Goal: Task Accomplishment & Management: Complete application form

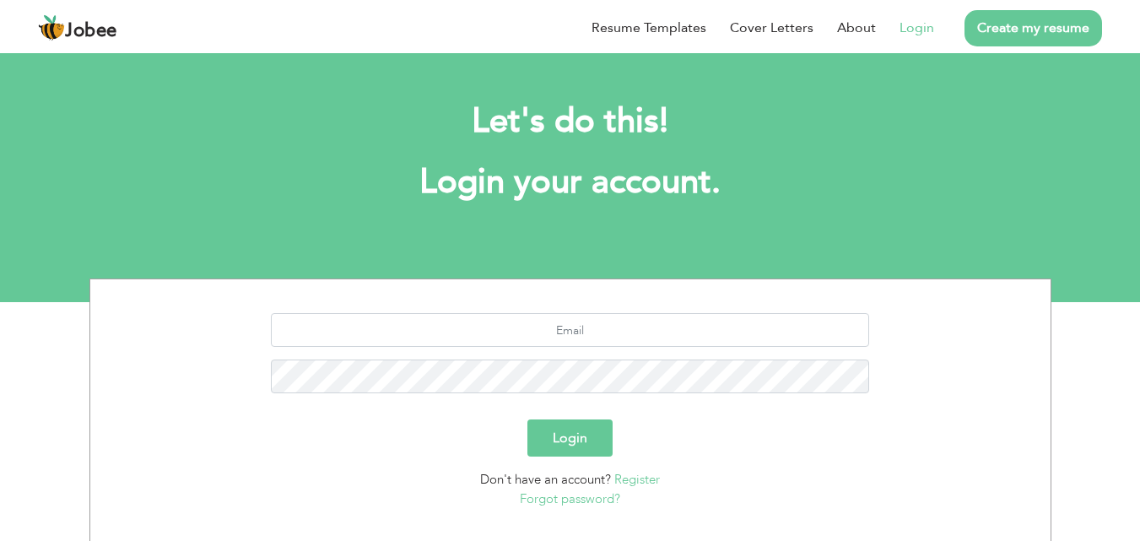
click at [1031, 19] on link "Create my resume" at bounding box center [1034, 28] width 138 height 36
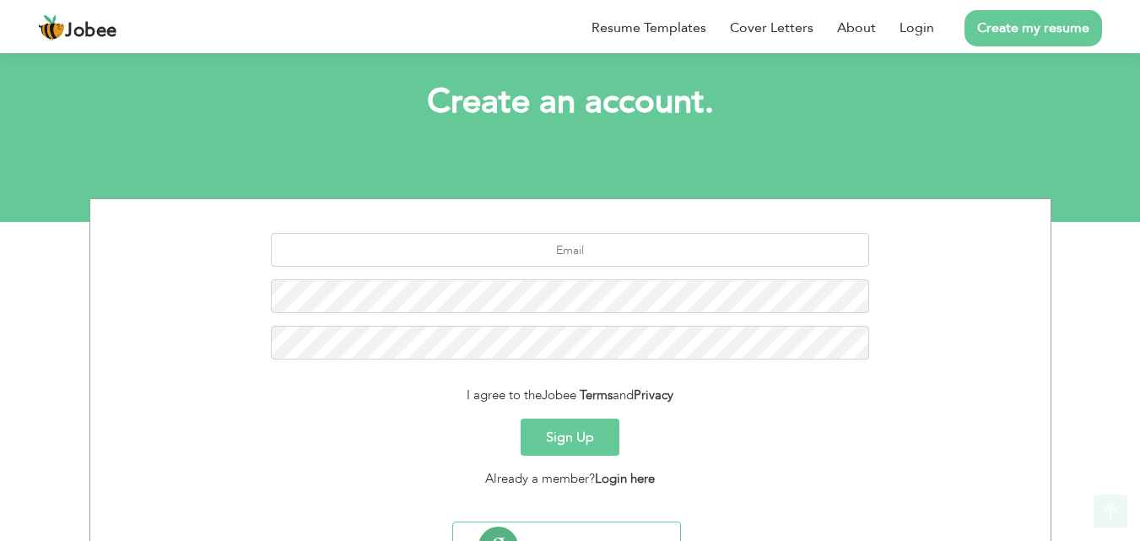
scroll to position [89, 0]
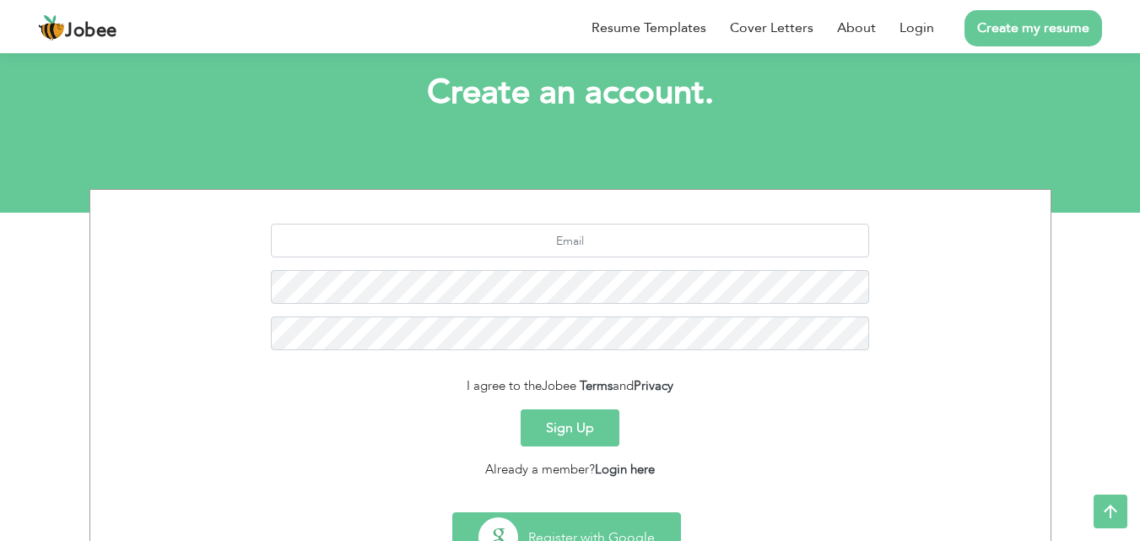
click at [586, 538] on button "Register with Google" at bounding box center [566, 537] width 227 height 49
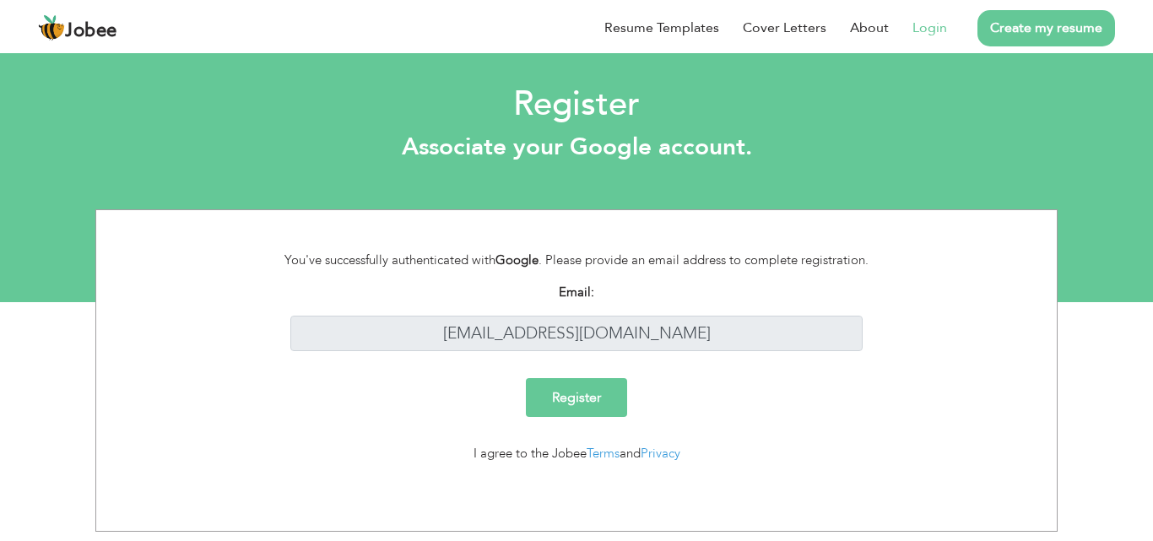
click at [601, 408] on input "Register" at bounding box center [576, 397] width 101 height 39
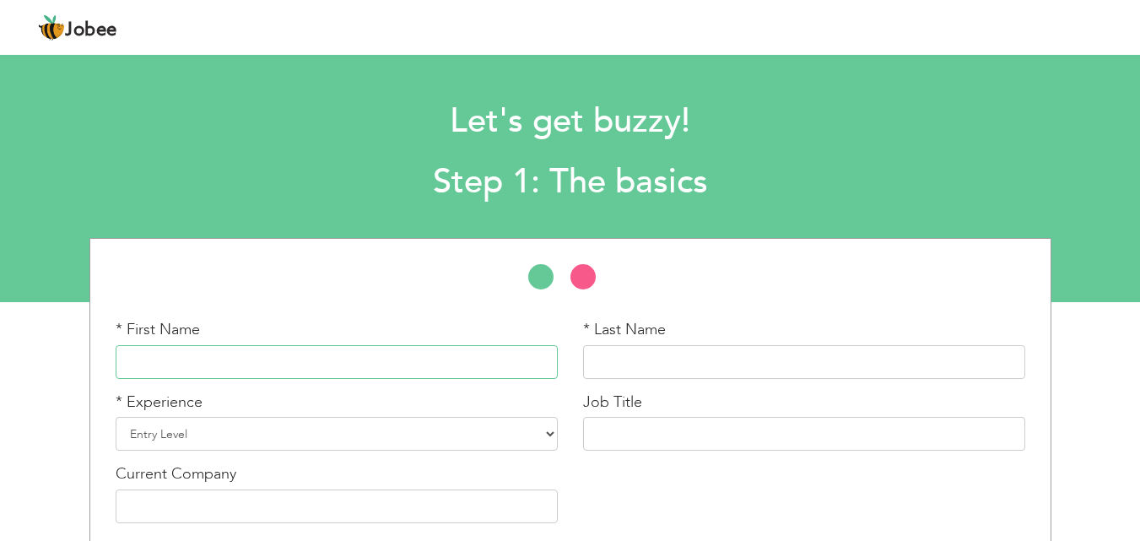
click at [331, 354] on input "text" at bounding box center [337, 362] width 442 height 34
type input "[PERSON_NAME]"
click at [627, 368] on input "text" at bounding box center [804, 362] width 442 height 34
type input "[PERSON_NAME]"
click at [384, 432] on select "Entry Level Less than 1 Year 1 Year 2 Years 3 Years 4 Years 5 Years 6 Years 7 Y…" at bounding box center [337, 434] width 442 height 34
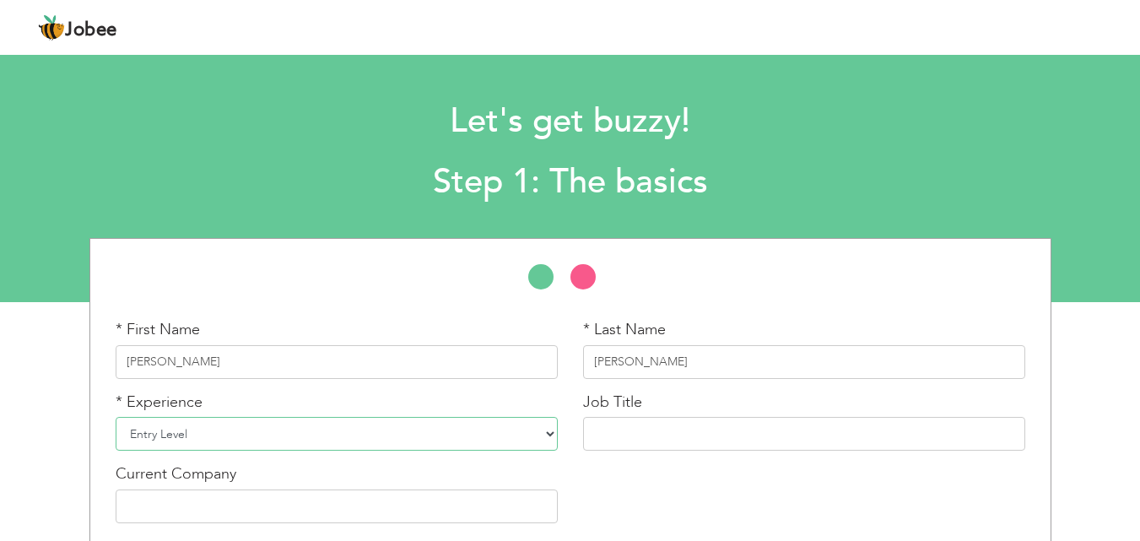
select select "32"
click at [116, 417] on select "Entry Level Less than 1 Year 1 Year 2 Years 3 Years 4 Years 5 Years 6 Years 7 Y…" at bounding box center [337, 434] width 442 height 34
click at [682, 431] on input "text" at bounding box center [804, 434] width 442 height 34
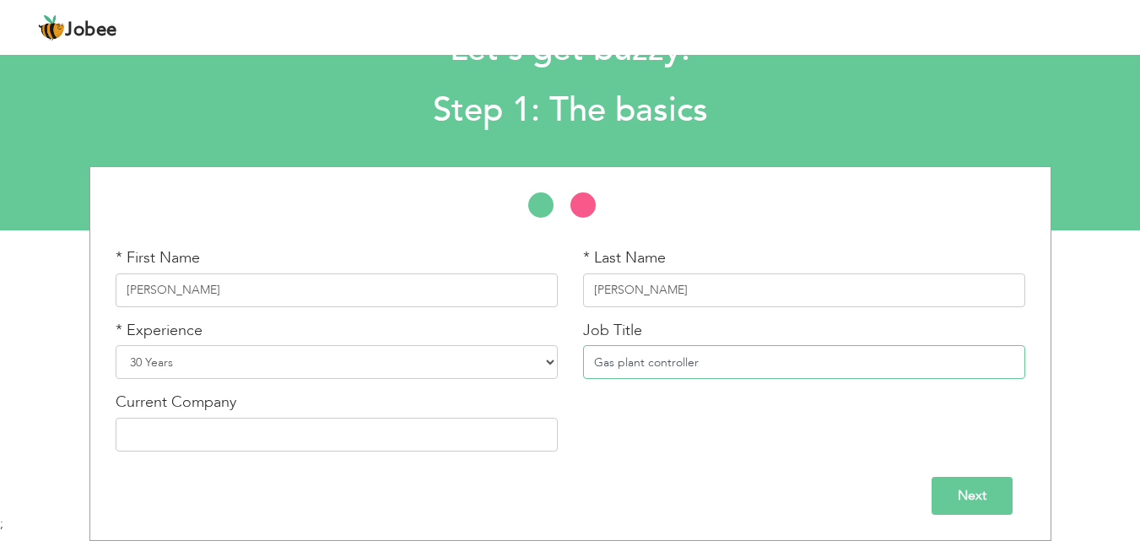
type input "Gas plant controller"
click at [368, 428] on input "text" at bounding box center [337, 435] width 442 height 34
click at [196, 441] on input "text" at bounding box center [337, 435] width 442 height 34
paste input "sadiq vegetable gee mil"
click at [147, 433] on input "sadiq vegetable gee mil" at bounding box center [337, 435] width 442 height 34
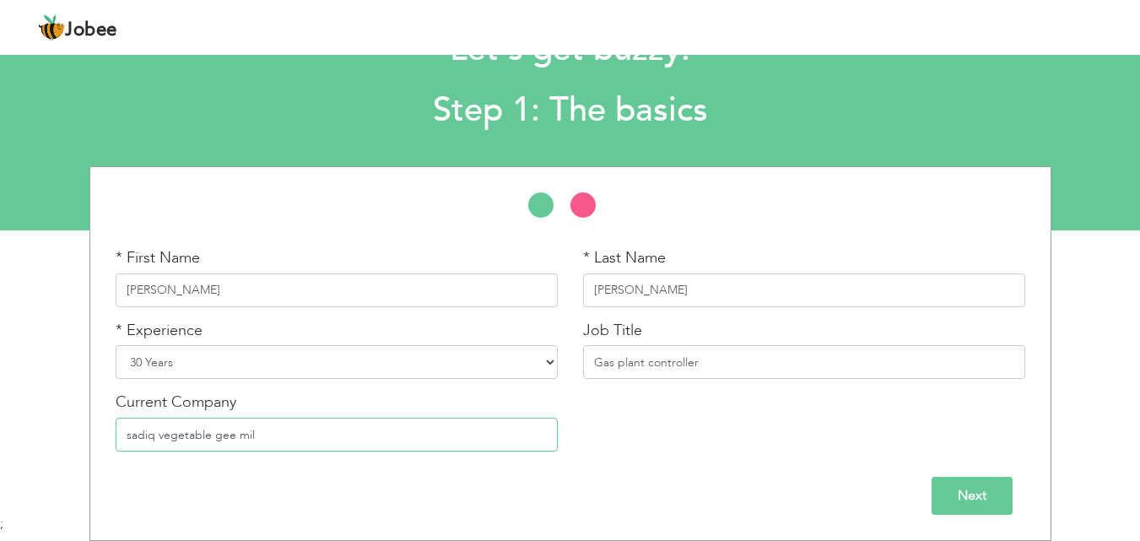
click at [130, 436] on input "sadiq vegetable gee mil" at bounding box center [337, 435] width 442 height 34
type input "Sadiq vegetable gee mil"
click at [975, 496] on input "Next" at bounding box center [972, 496] width 81 height 38
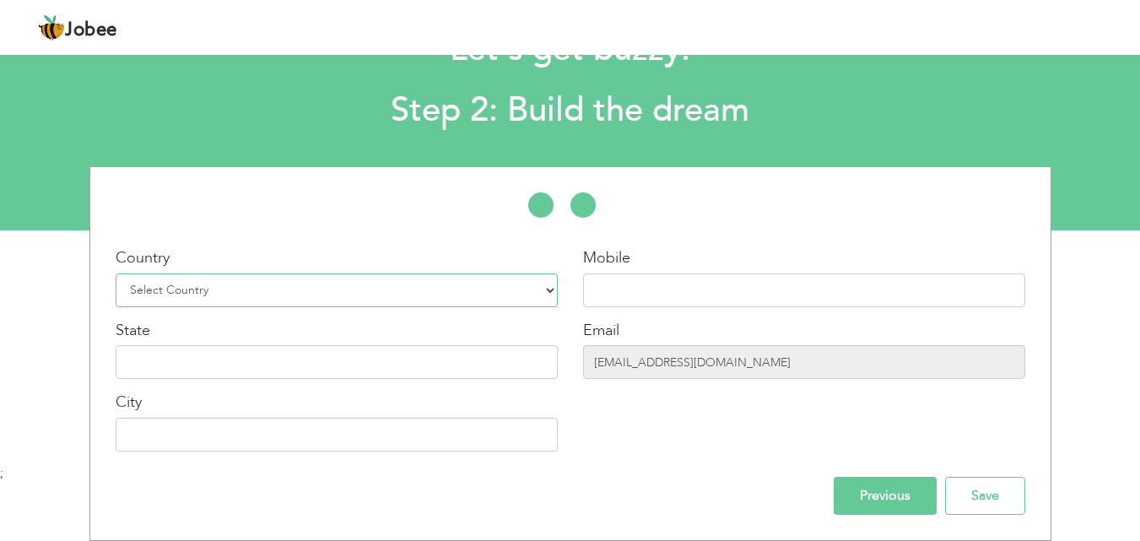
click at [370, 296] on select "Select Country Afghanistan Albania Algeria American Samoa Andorra Angola Anguil…" at bounding box center [337, 290] width 442 height 34
select select "166"
click at [116, 273] on select "Select Country Afghanistan Albania Algeria American Samoa Andorra Angola Anguil…" at bounding box center [337, 290] width 442 height 34
click at [664, 296] on input "text" at bounding box center [804, 290] width 442 height 34
type input "03244403328"
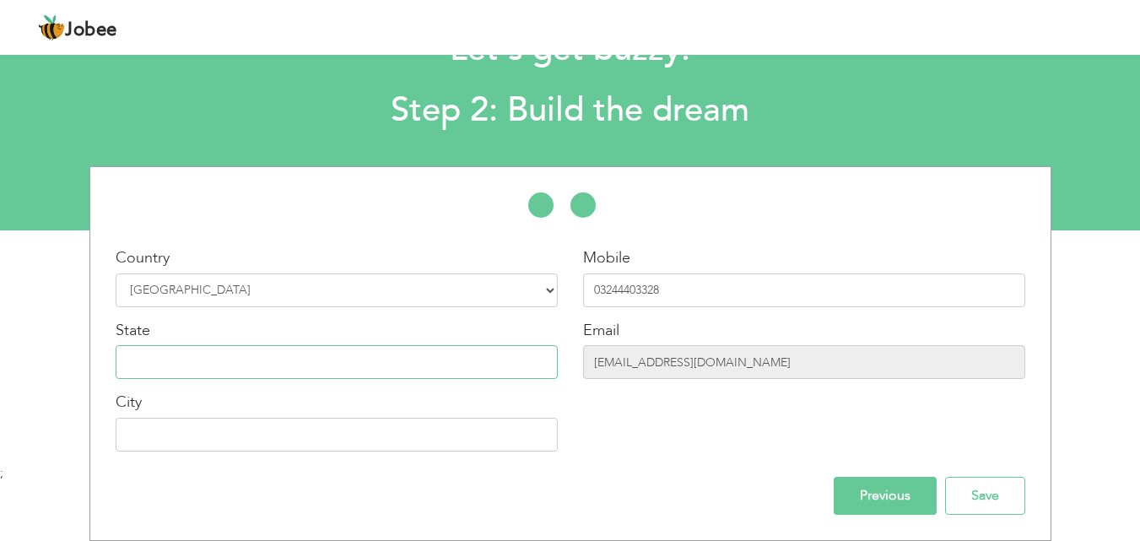
click at [317, 361] on input "text" at bounding box center [337, 362] width 442 height 34
type input "[GEOGRAPHIC_DATA]"
click at [292, 440] on input "text" at bounding box center [337, 435] width 442 height 34
type input "[GEOGRAPHIC_DATA]"
click at [180, 359] on input "[GEOGRAPHIC_DATA]" at bounding box center [337, 362] width 442 height 34
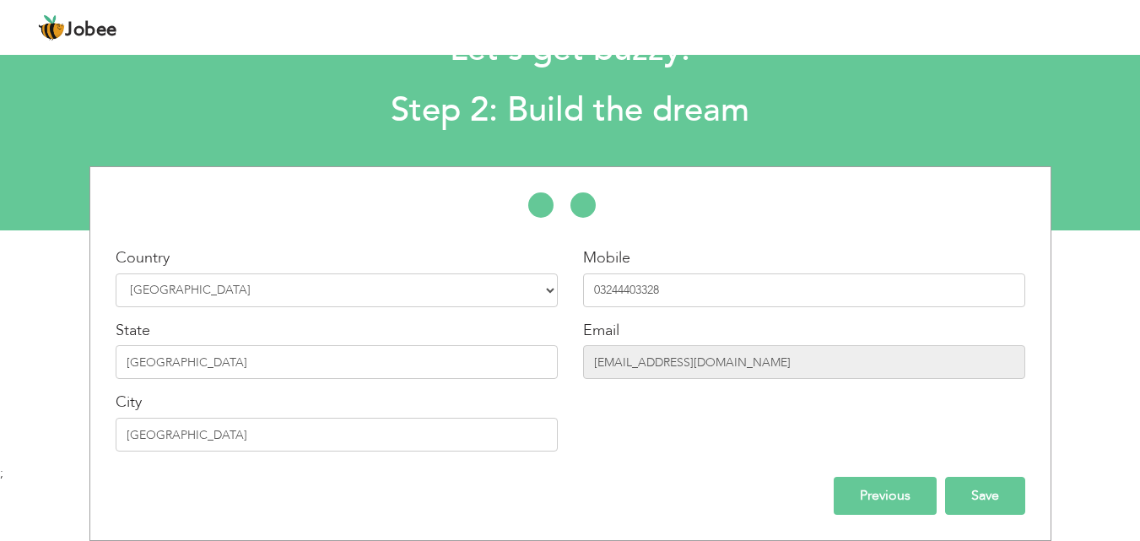
click at [988, 497] on input "Save" at bounding box center [985, 496] width 80 height 38
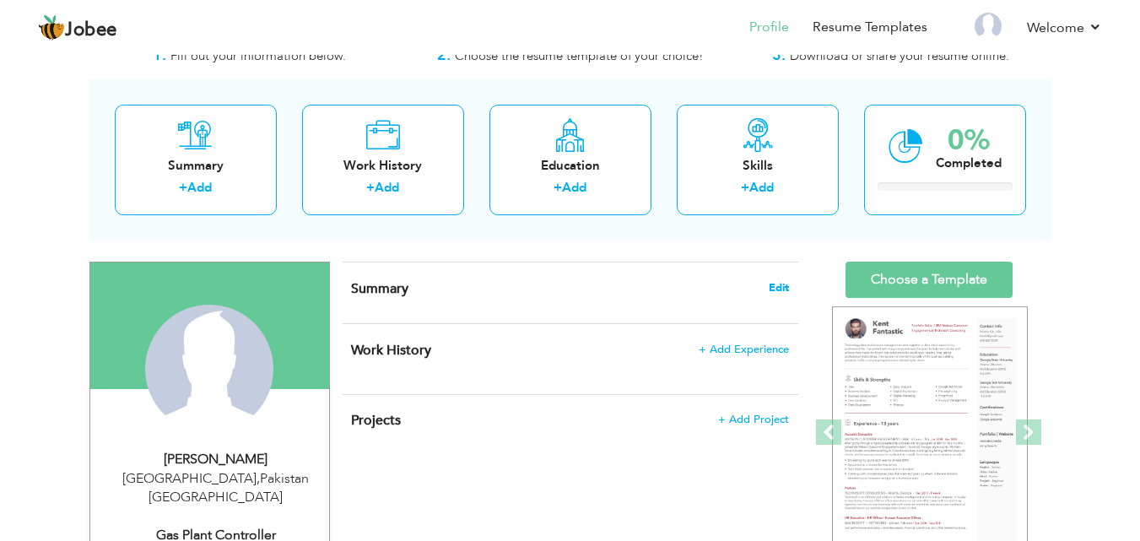
click at [783, 289] on span "Edit" at bounding box center [779, 288] width 20 height 12
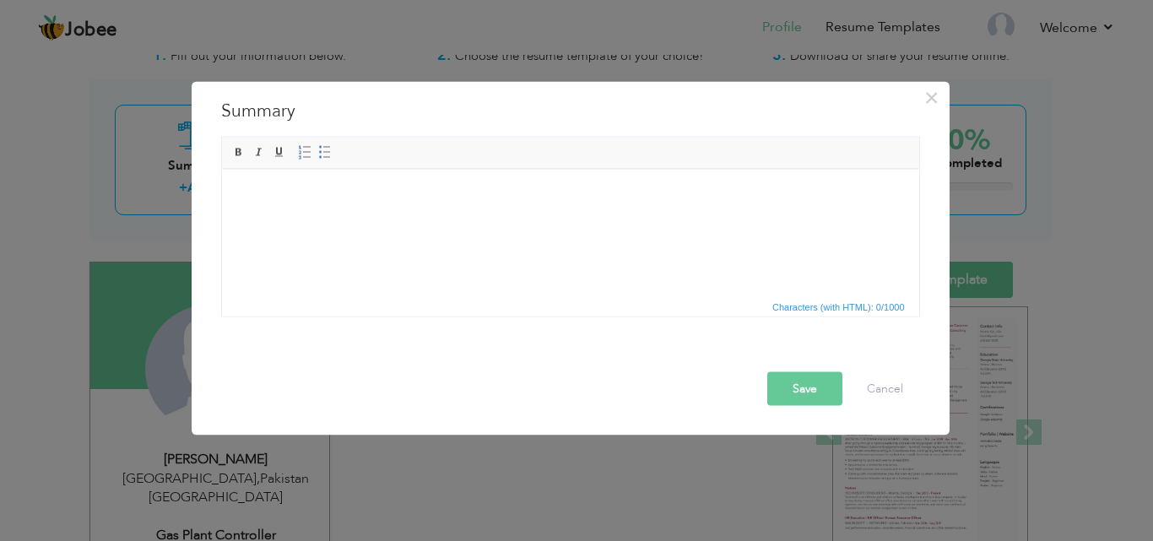
click at [439, 169] on html at bounding box center [569, 169] width 697 height 0
click at [609, 169] on html at bounding box center [569, 169] width 697 height 0
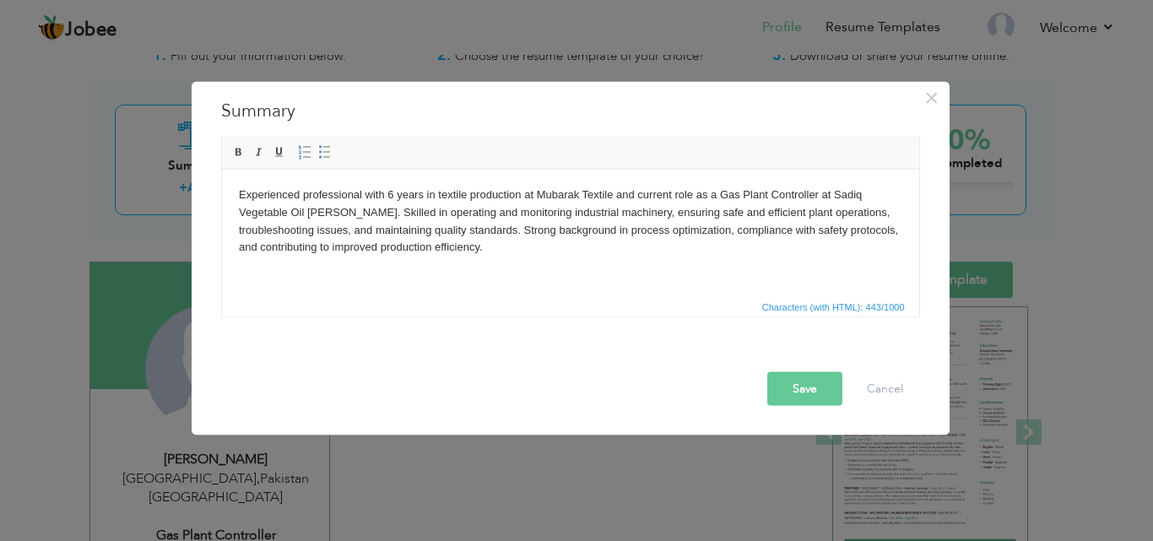
click at [813, 386] on button "Save" at bounding box center [804, 388] width 75 height 34
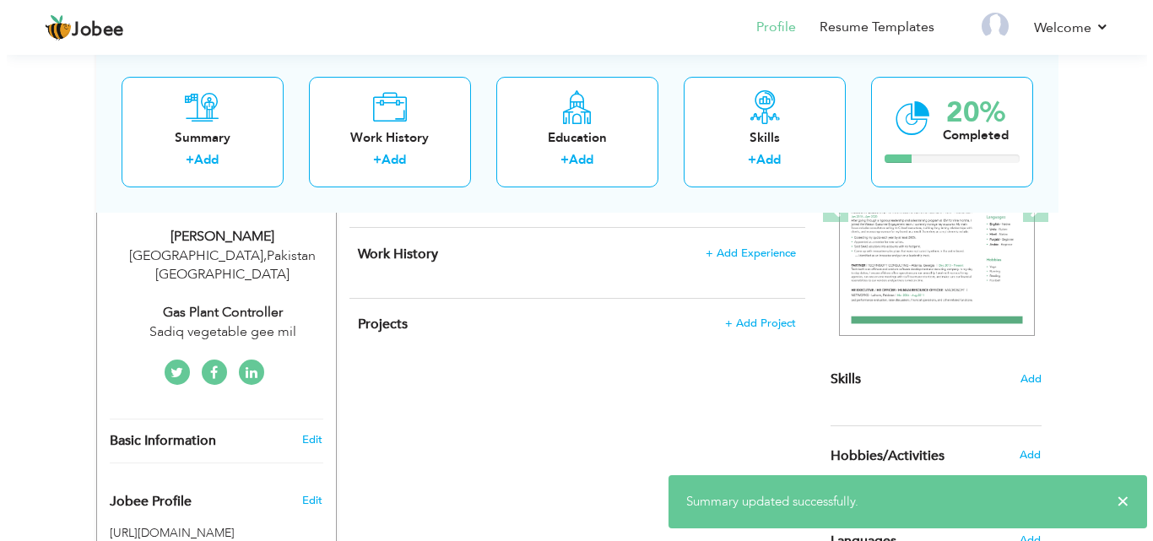
scroll to position [280, 0]
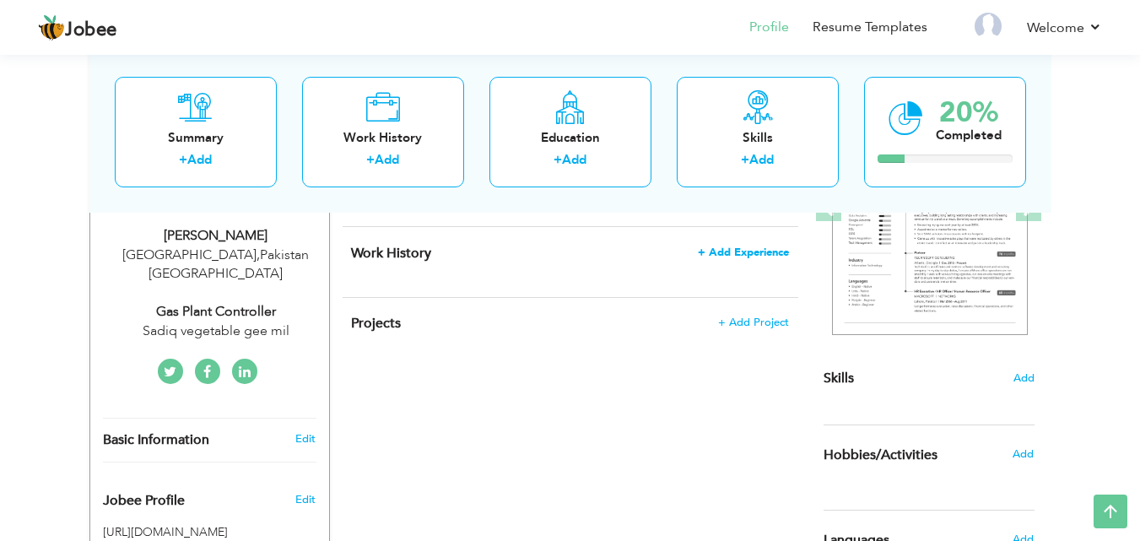
click at [750, 246] on span "+ Add Experience" at bounding box center [743, 252] width 91 height 12
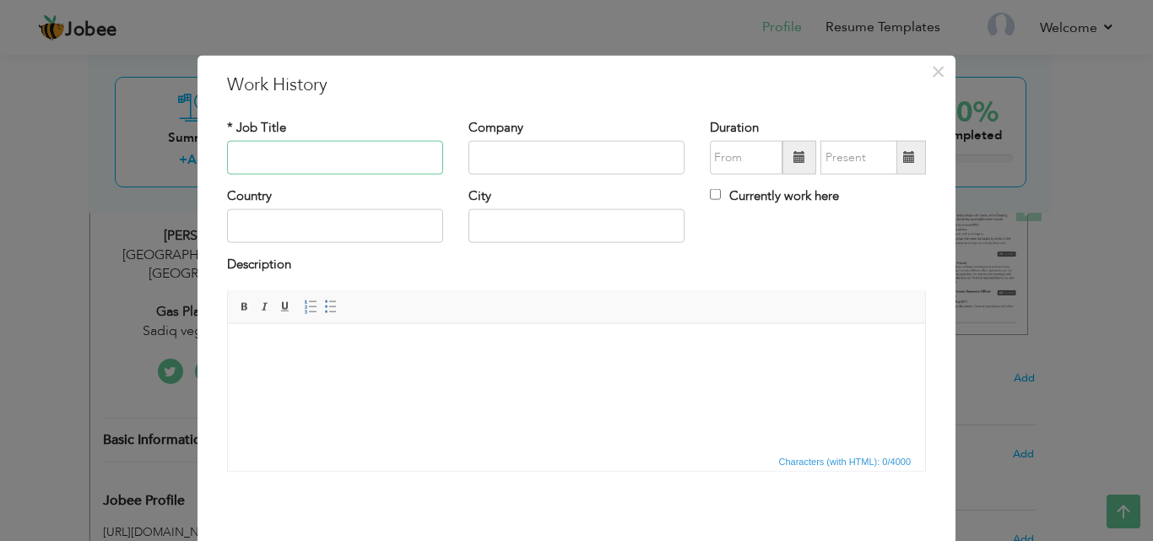
click at [274, 159] on input "text" at bounding box center [335, 158] width 216 height 34
type input "Gas plant controller"
click at [532, 164] on input "text" at bounding box center [576, 158] width 216 height 34
type input "Sadiq Vegetable Oil mill"
click at [789, 166] on span at bounding box center [799, 158] width 34 height 34
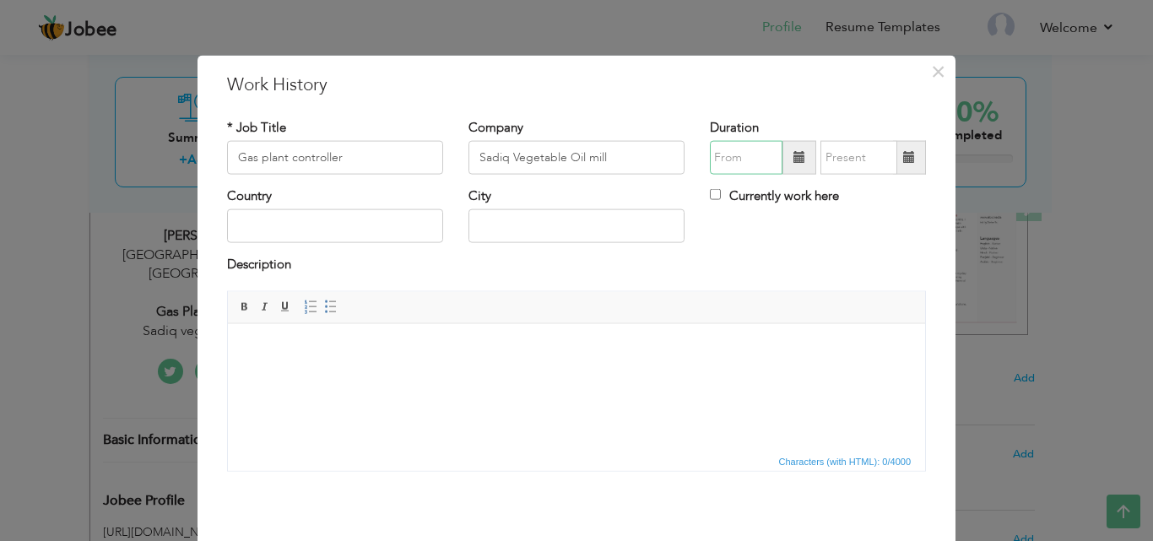
type input "08/2025"
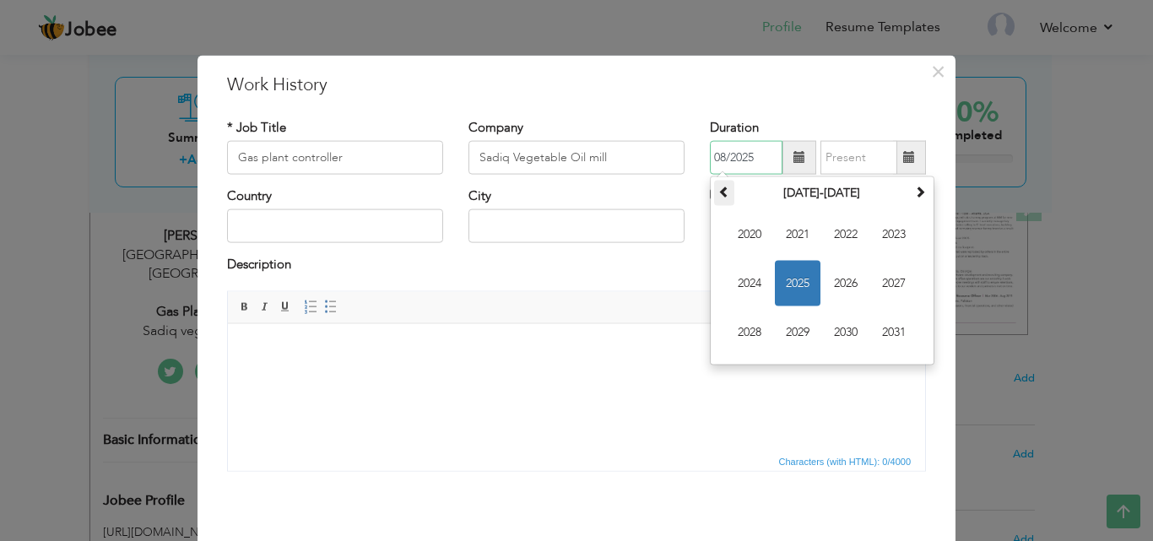
click at [724, 188] on th at bounding box center [724, 193] width 20 height 25
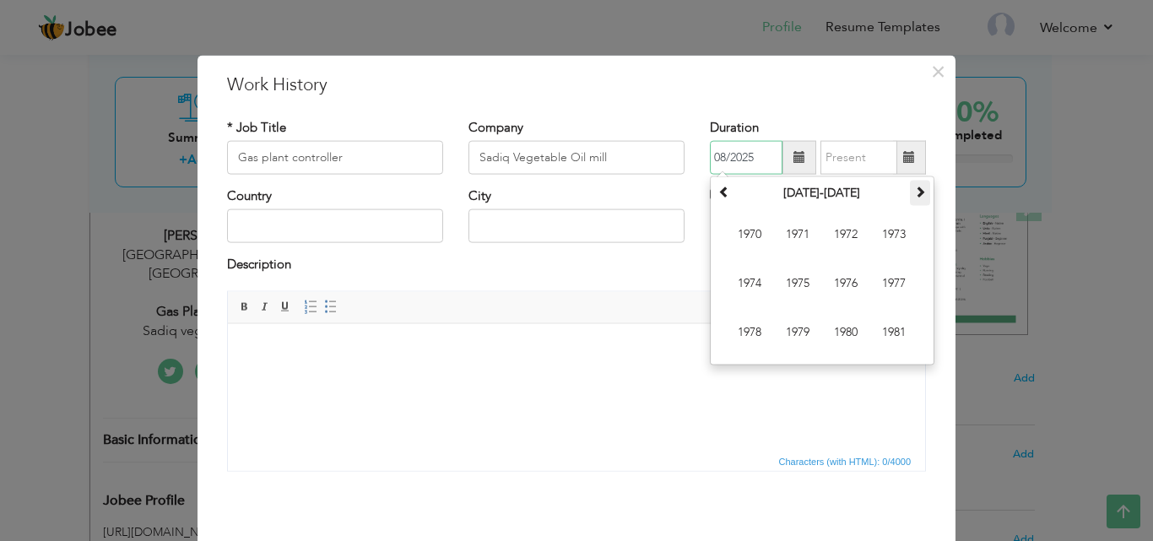
click at [914, 192] on span at bounding box center [920, 192] width 12 height 12
type input "08/2025"
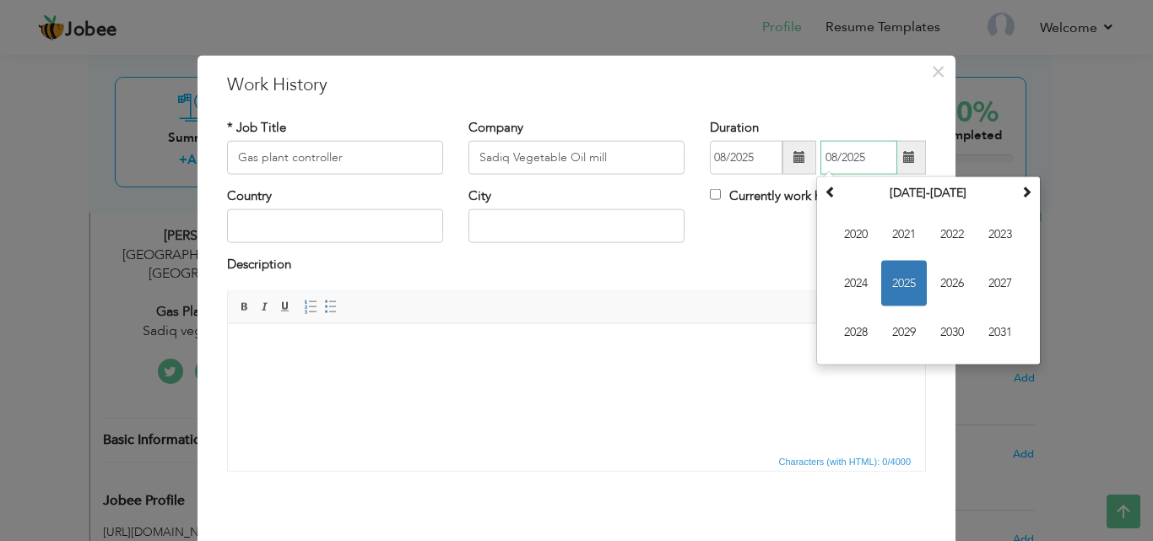
click at [869, 156] on input "08/2025" at bounding box center [858, 158] width 77 height 34
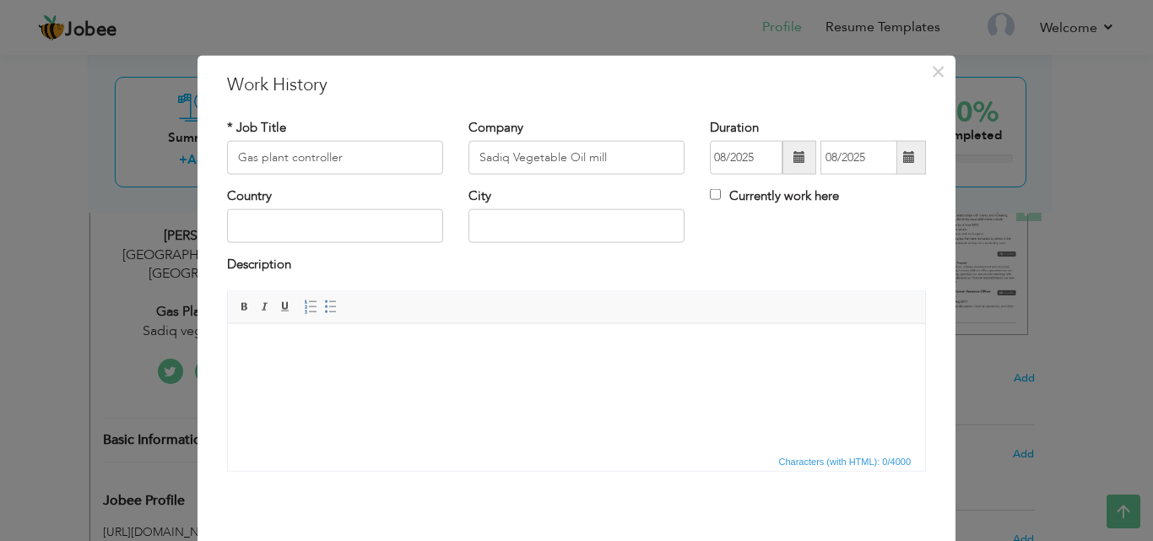
click at [793, 159] on span at bounding box center [799, 157] width 12 height 12
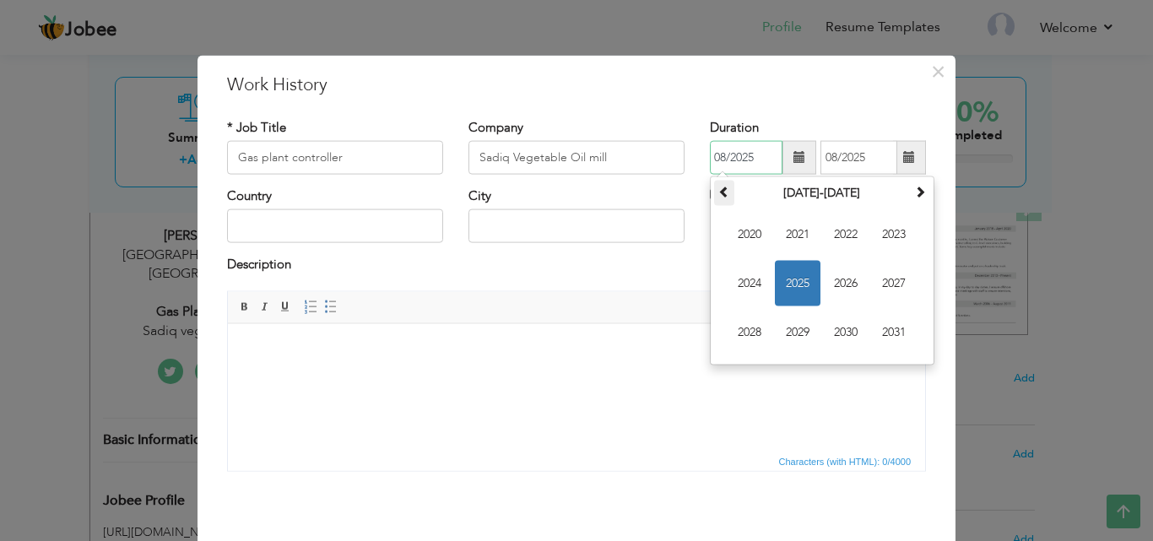
click at [721, 188] on span at bounding box center [724, 192] width 12 height 12
click at [746, 234] on span "2000" at bounding box center [750, 235] width 46 height 46
click at [835, 227] on span "Mar" at bounding box center [846, 235] width 46 height 46
type input "03/2000"
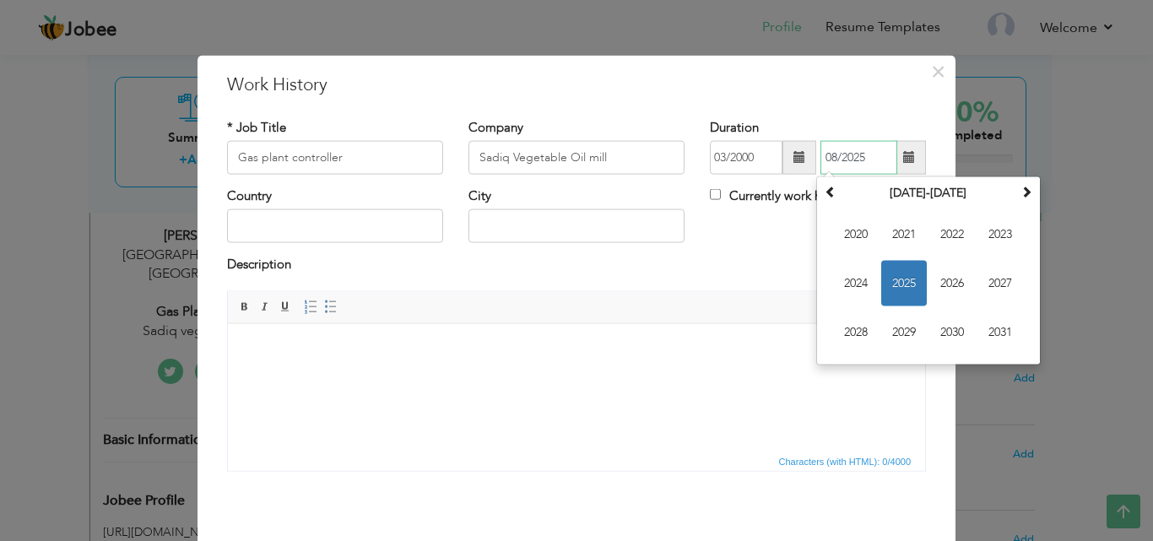
click at [829, 161] on input "08/2025" at bounding box center [858, 158] width 77 height 34
click at [868, 161] on input "06/2025" at bounding box center [858, 158] width 77 height 34
type input "06/2025"
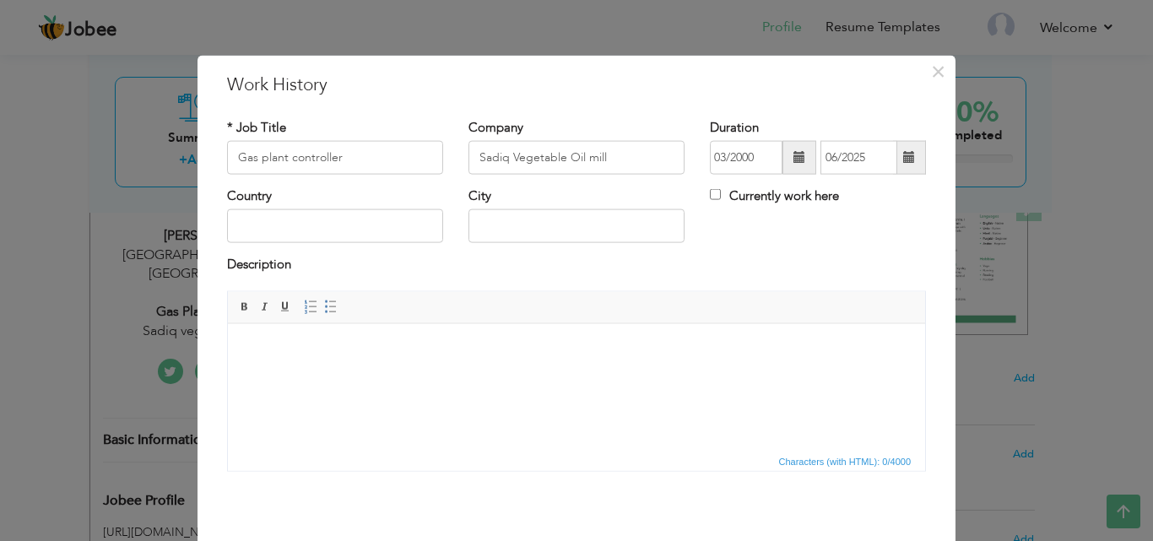
click at [741, 246] on div "Country City Currently work here" at bounding box center [576, 221] width 724 height 68
click at [338, 230] on input "text" at bounding box center [335, 226] width 216 height 34
type input "[GEOGRAPHIC_DATA]"
click at [572, 230] on input "text" at bounding box center [576, 226] width 216 height 34
type input "[GEOGRAPHIC_DATA]"
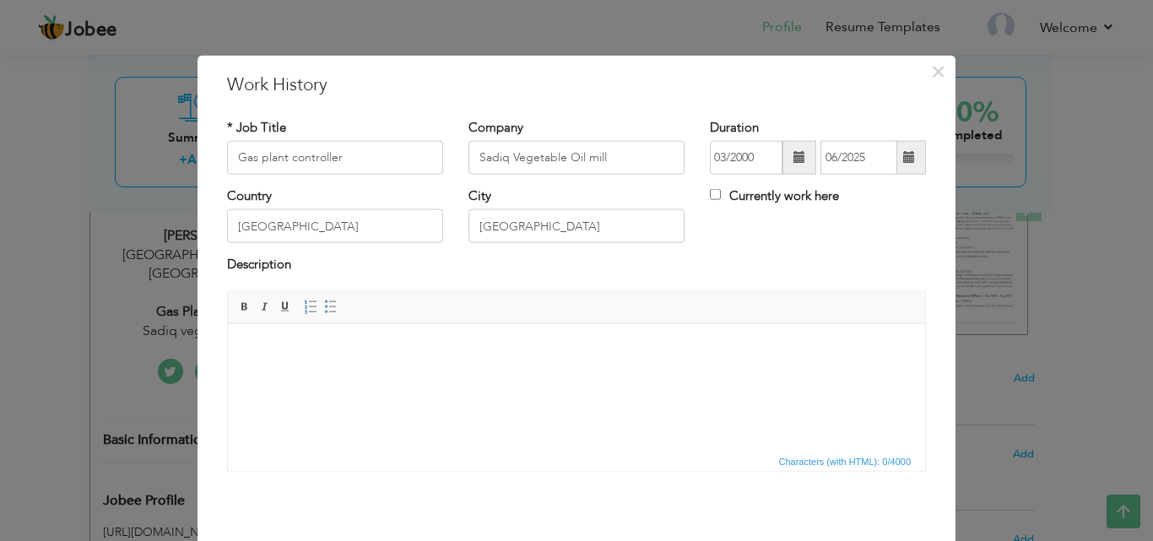
click at [456, 362] on html at bounding box center [576, 348] width 697 height 51
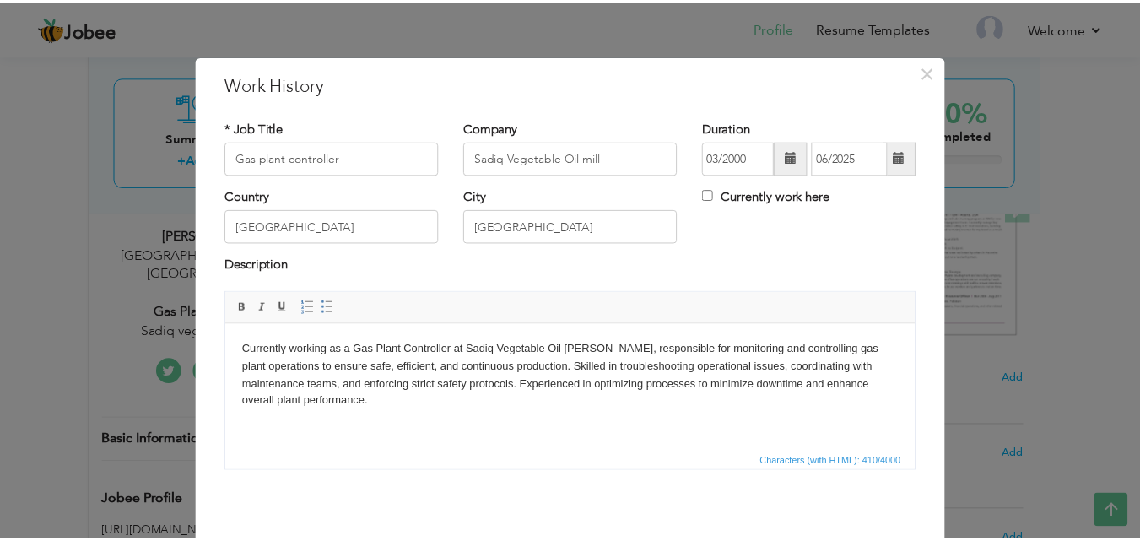
scroll to position [67, 0]
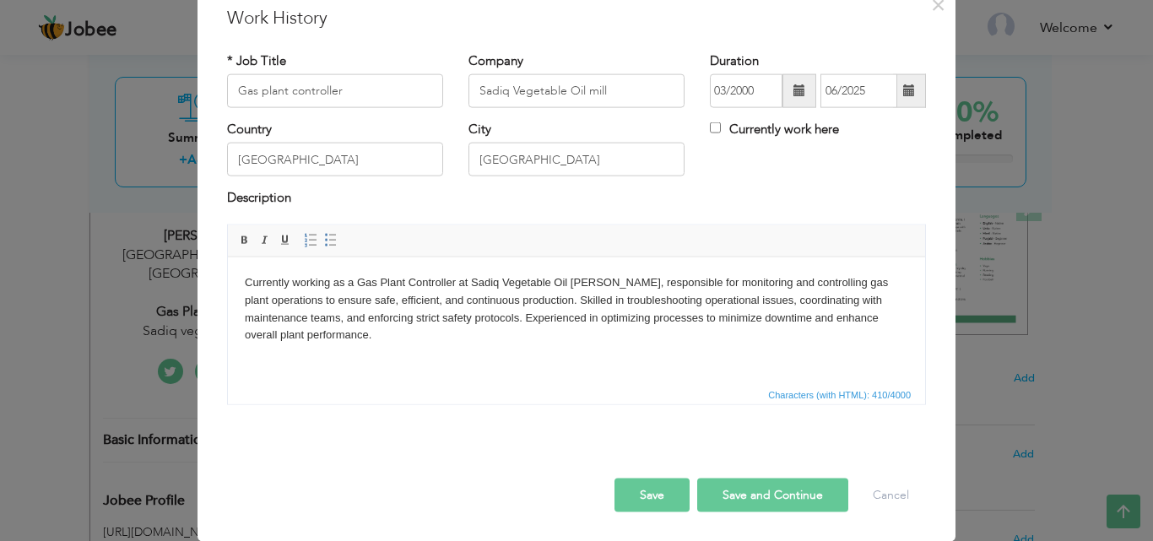
click at [664, 484] on button "Save" at bounding box center [651, 495] width 75 height 34
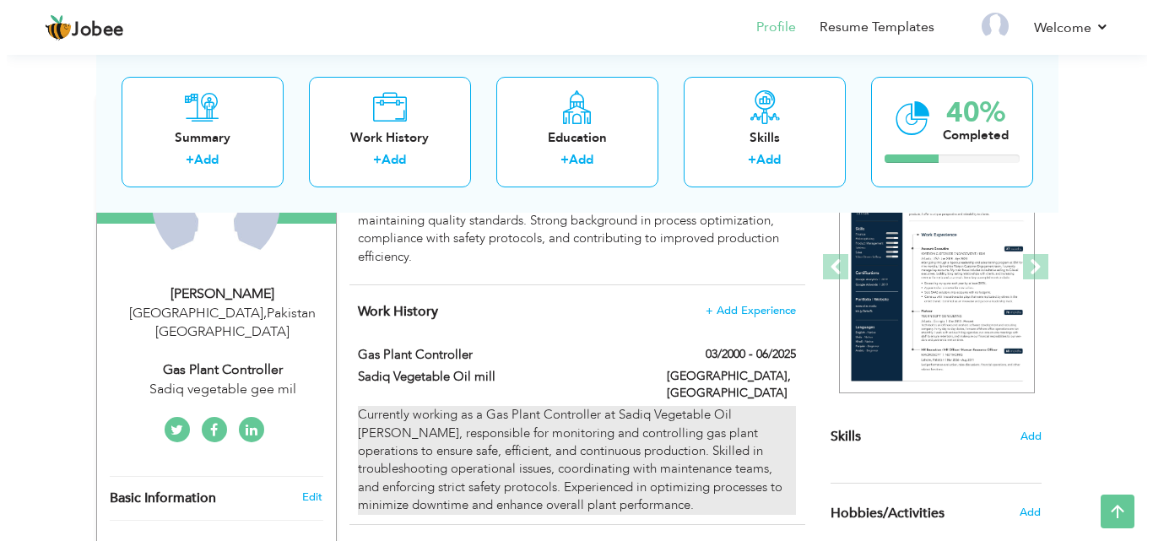
scroll to position [221, 0]
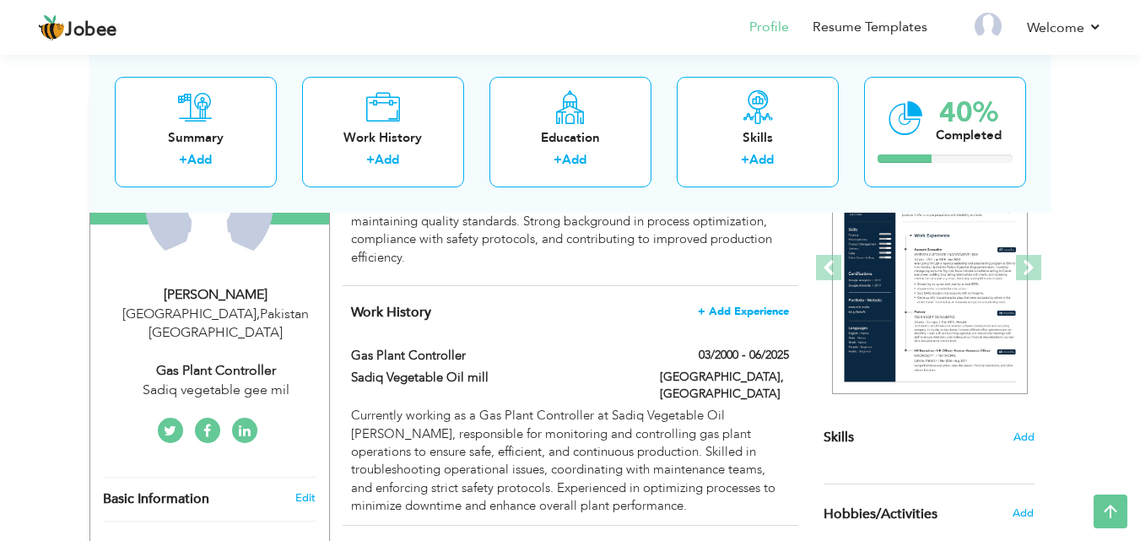
click at [764, 305] on span "+ Add Experience" at bounding box center [743, 311] width 91 height 12
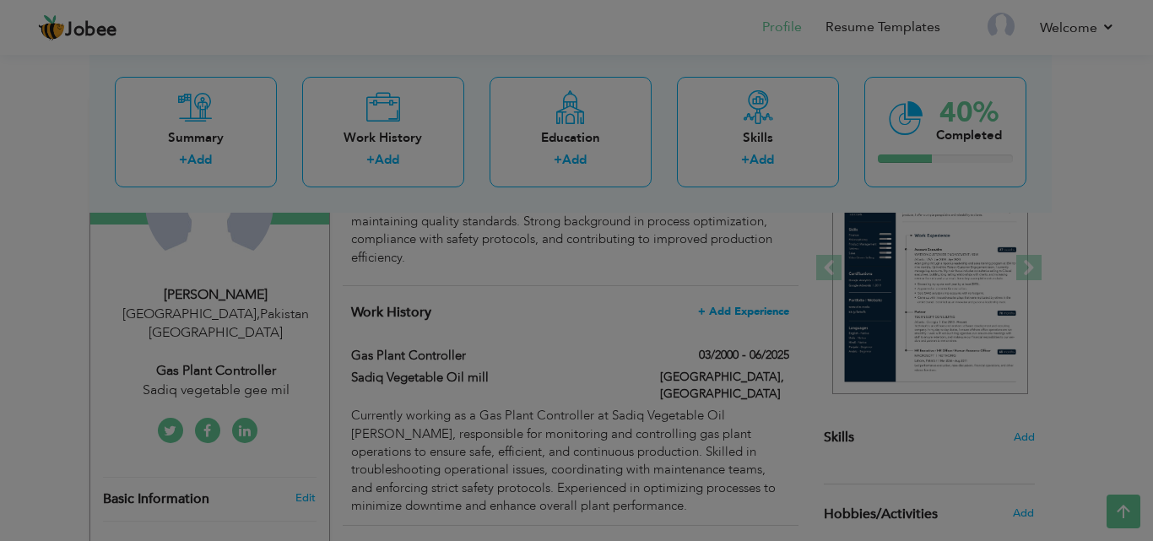
scroll to position [0, 0]
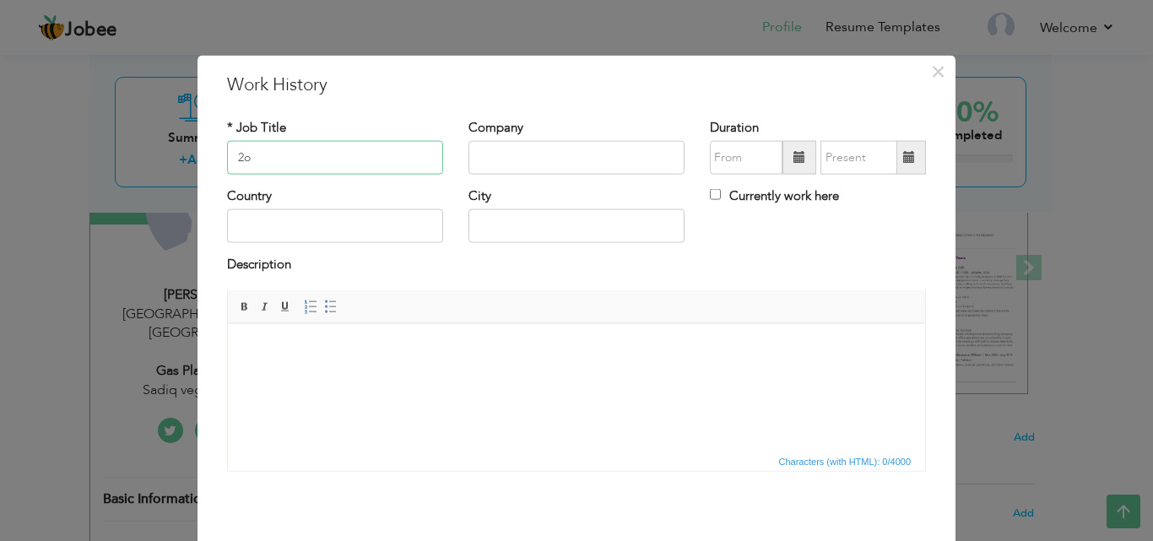
type input "2"
type input "worker"
click at [561, 159] on input "text" at bounding box center [576, 158] width 216 height 34
type input "Mubarak Textile Mill"
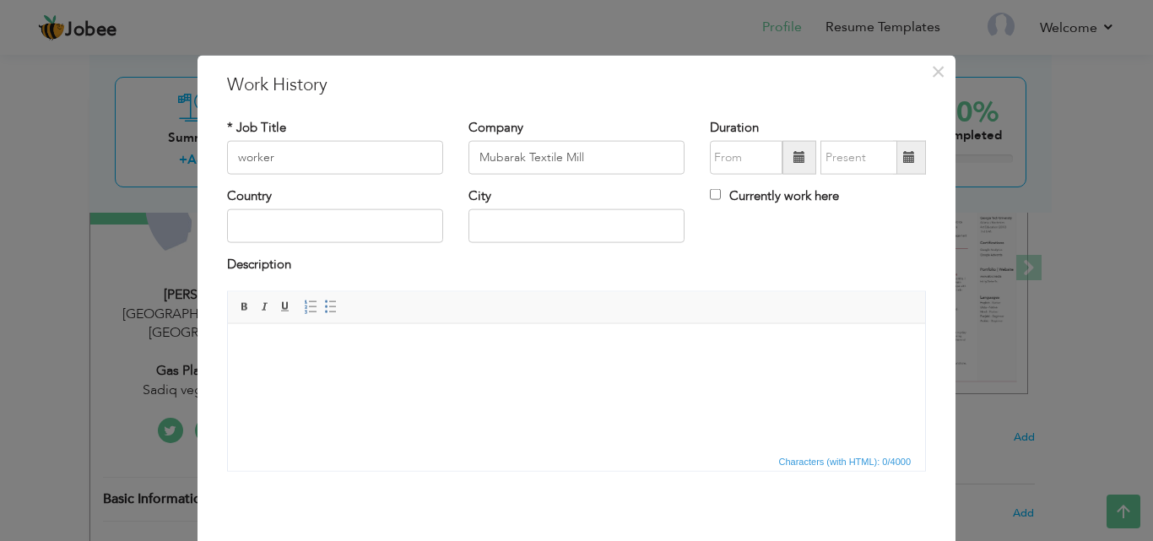
click at [794, 161] on span at bounding box center [799, 157] width 12 height 12
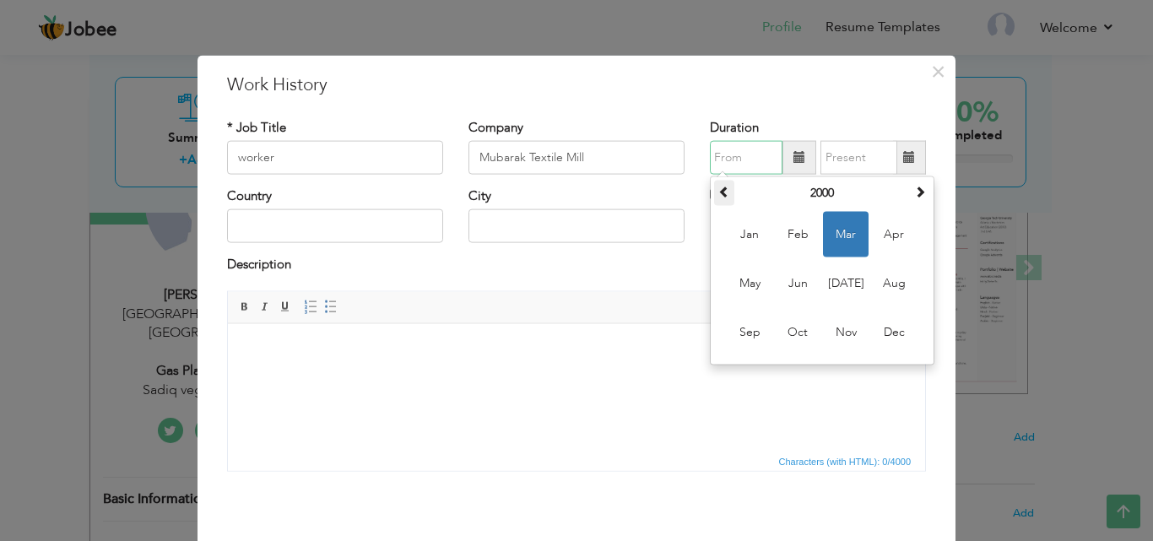
click at [719, 195] on span at bounding box center [724, 192] width 12 height 12
click at [714, 187] on th at bounding box center [724, 193] width 20 height 25
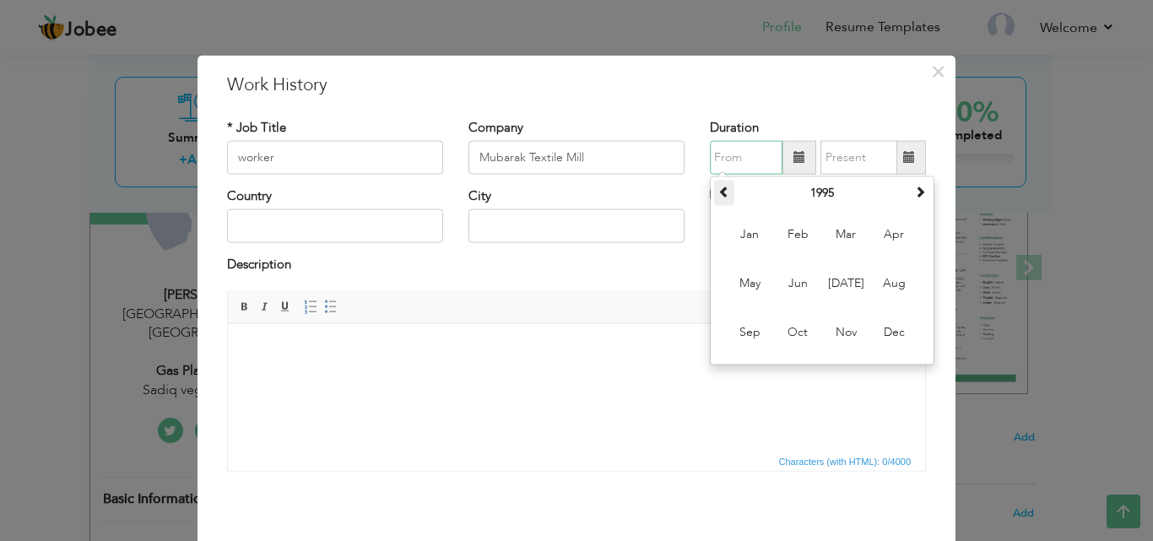
click at [714, 187] on th at bounding box center [724, 193] width 20 height 25
click at [802, 294] on span "Jun" at bounding box center [798, 284] width 46 height 46
type input "06/1994"
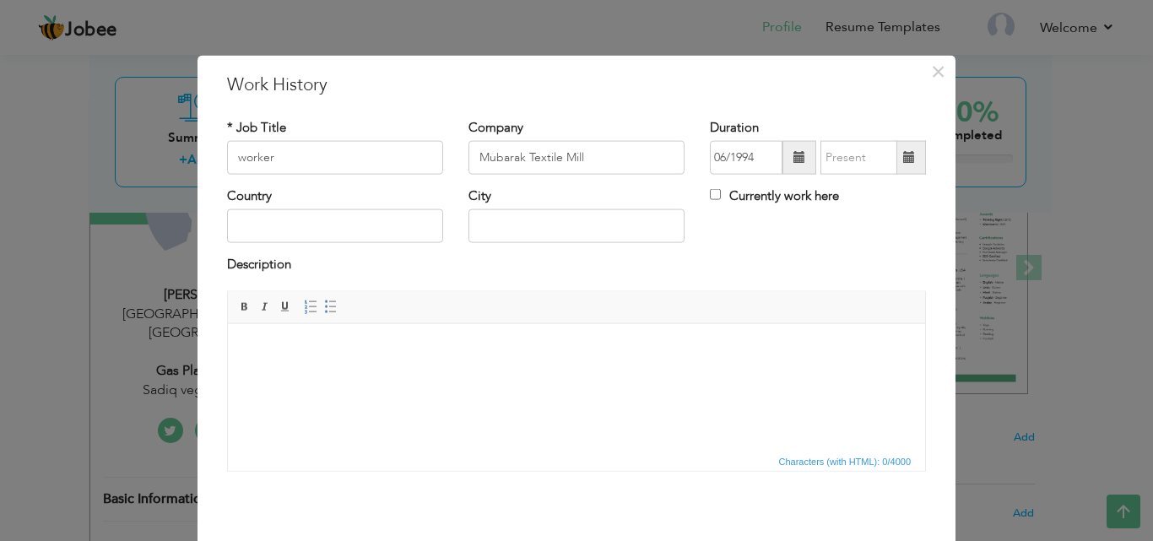
click at [905, 163] on span at bounding box center [909, 157] width 12 height 12
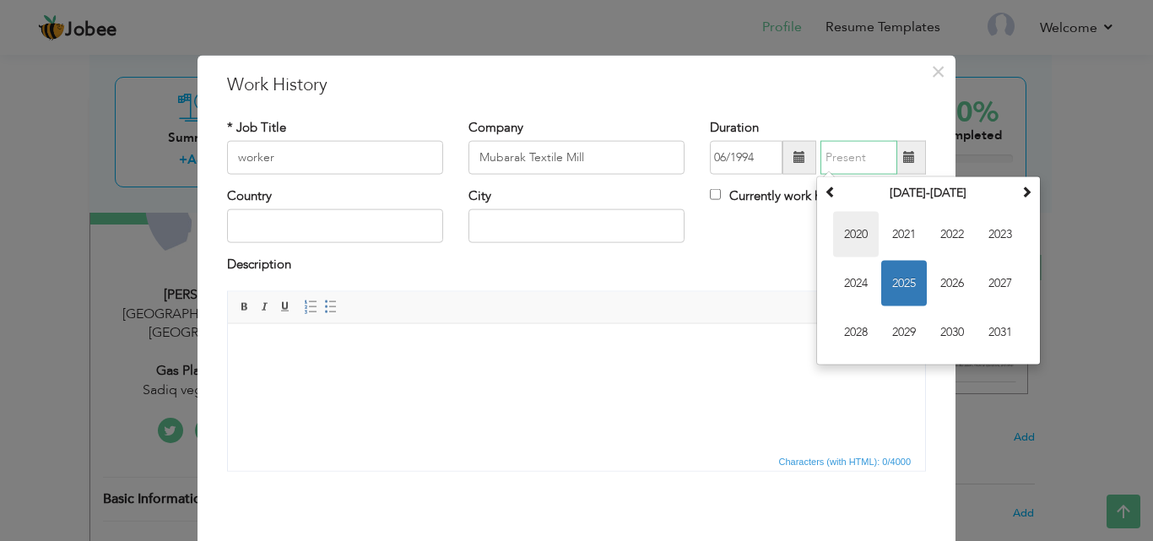
click at [855, 230] on span "2020" at bounding box center [856, 235] width 46 height 46
click at [905, 242] on span "Feb" at bounding box center [904, 235] width 46 height 46
type input "02/2020"
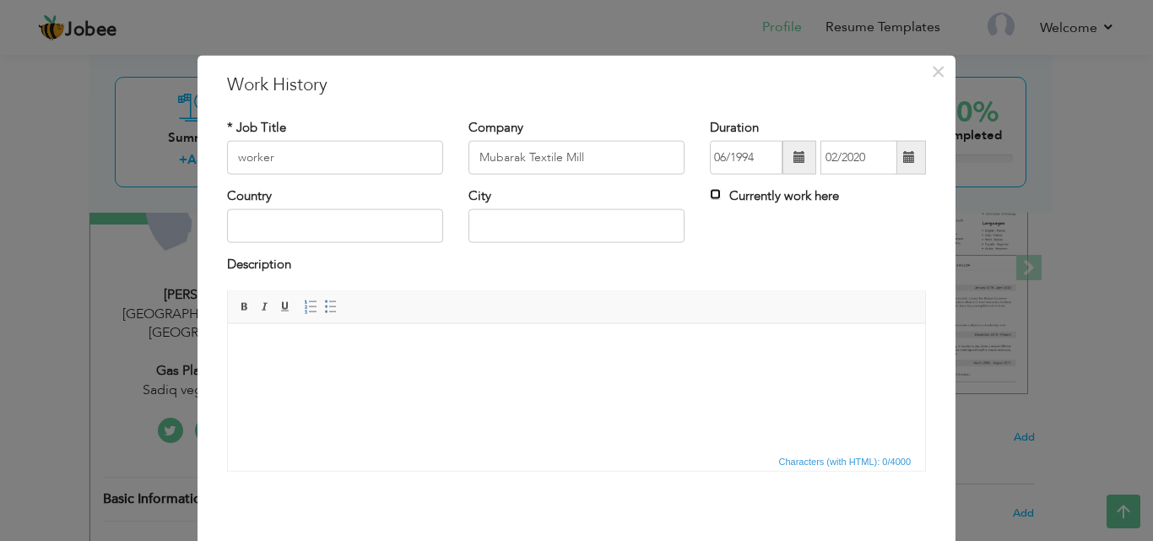
click at [710, 196] on input "Currently work here" at bounding box center [715, 194] width 11 height 11
checkbox input "true"
click at [711, 191] on input "Currently work here" at bounding box center [715, 194] width 11 height 11
checkbox input "false"
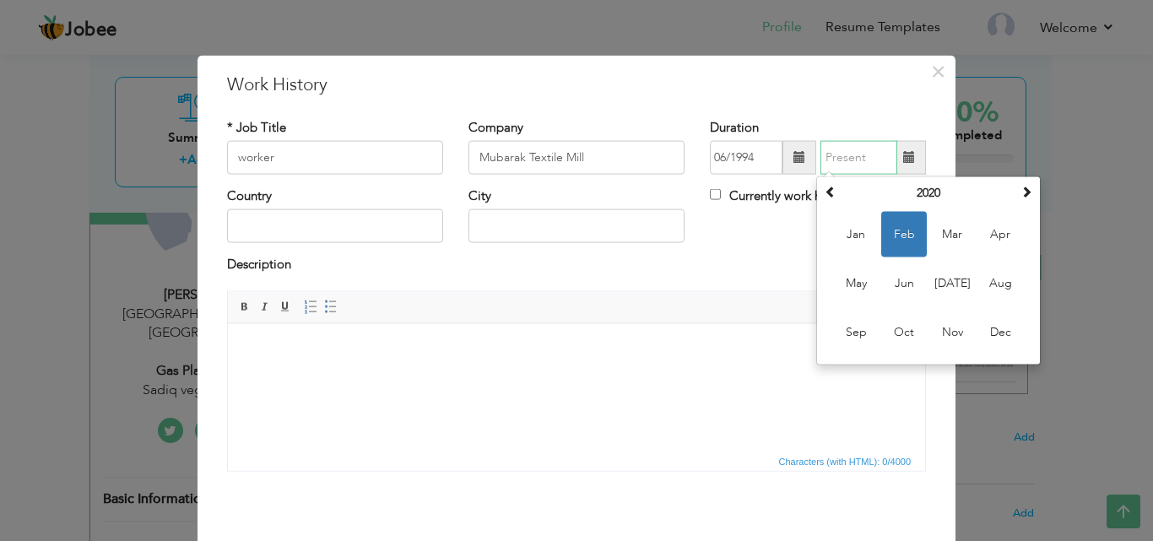
click at [881, 159] on input "text" at bounding box center [858, 158] width 77 height 34
click at [824, 193] on span at bounding box center [830, 192] width 12 height 12
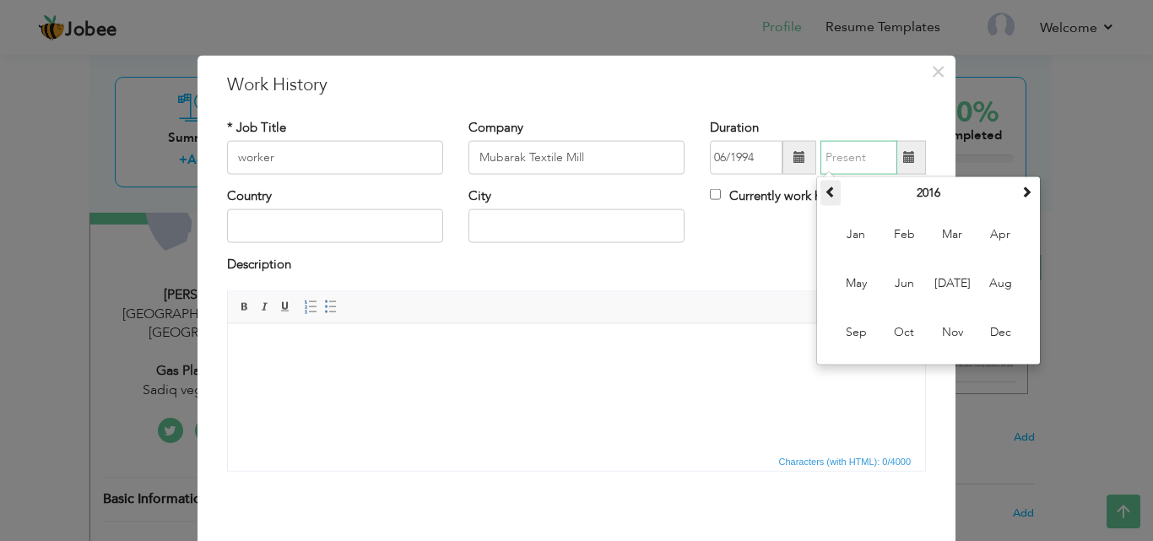
click at [824, 193] on span at bounding box center [830, 192] width 12 height 12
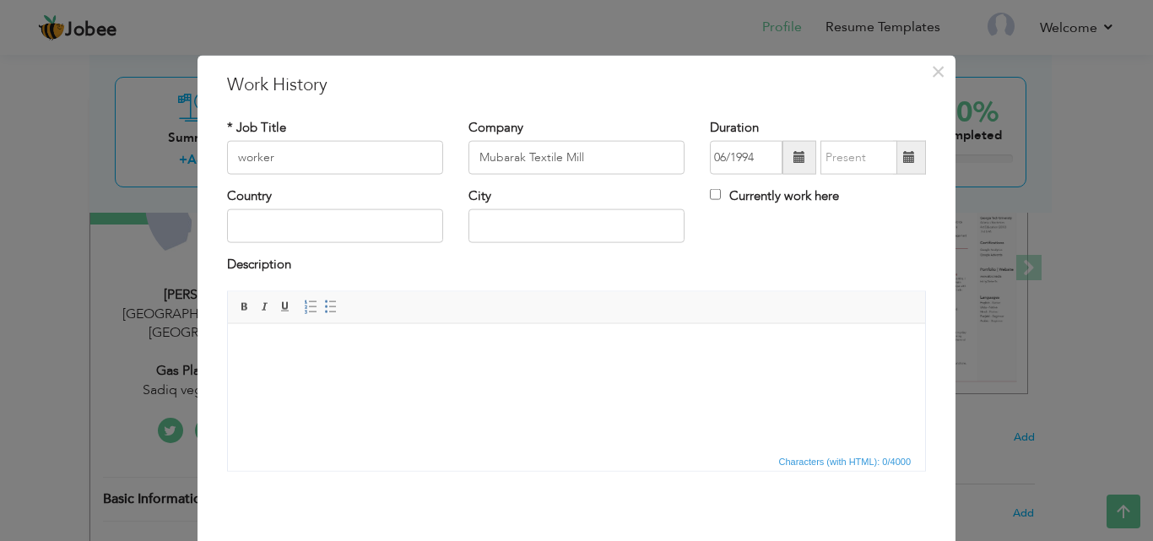
click at [781, 358] on html at bounding box center [576, 348] width 697 height 51
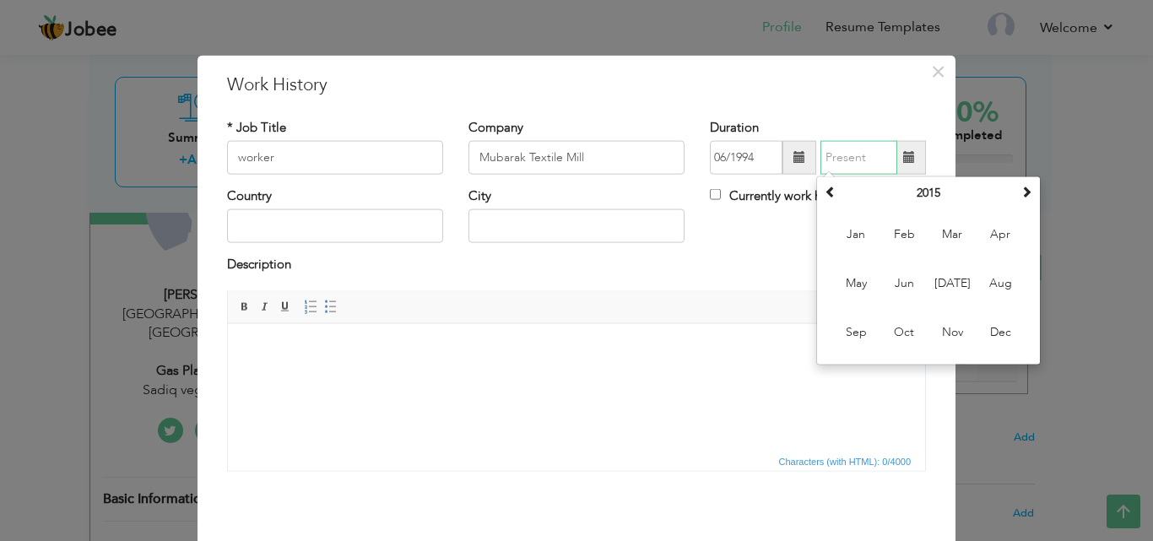
click at [845, 170] on input "text" at bounding box center [858, 158] width 77 height 34
type input "06/2000"
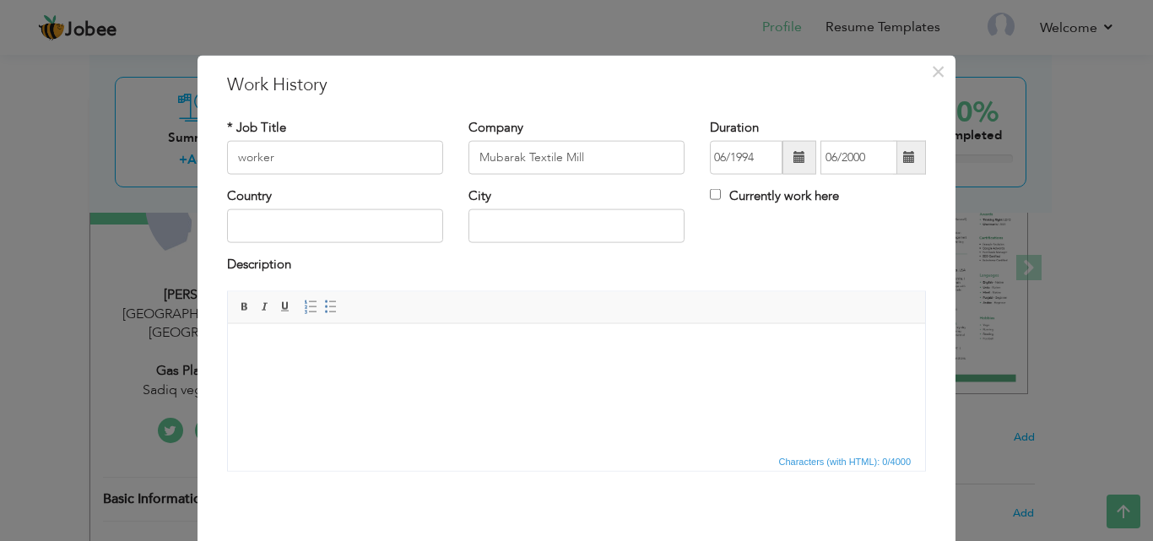
click at [714, 253] on div "Country City Currently work here" at bounding box center [576, 221] width 724 height 68
click at [366, 211] on input "text" at bounding box center [335, 226] width 216 height 34
type input "[GEOGRAPHIC_DATA]"
click at [519, 230] on input "text" at bounding box center [576, 226] width 216 height 34
type input "[GEOGRAPHIC_DATA]"
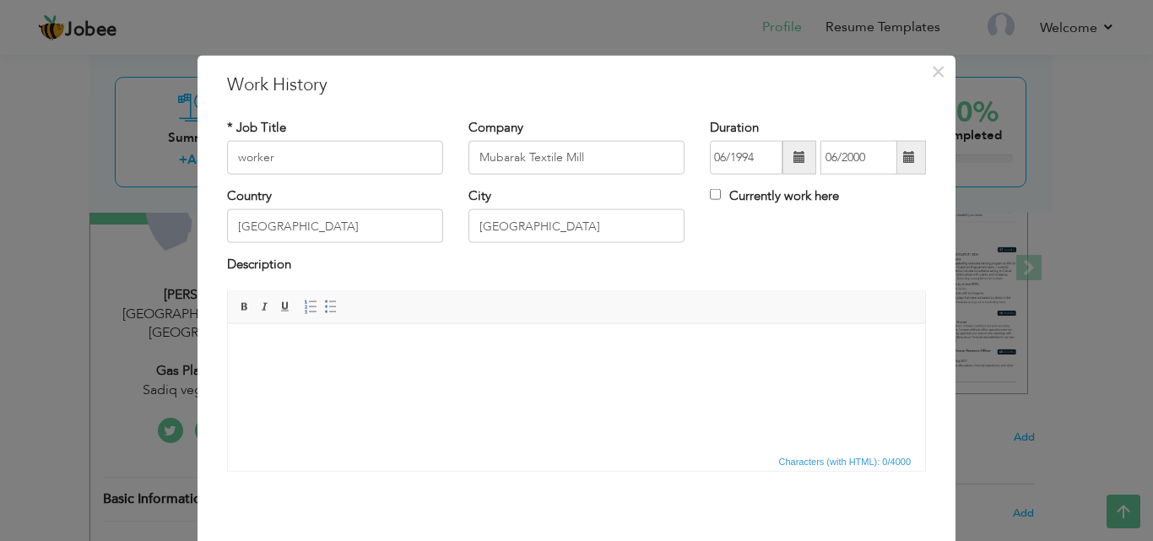
click at [403, 369] on html at bounding box center [576, 348] width 697 height 51
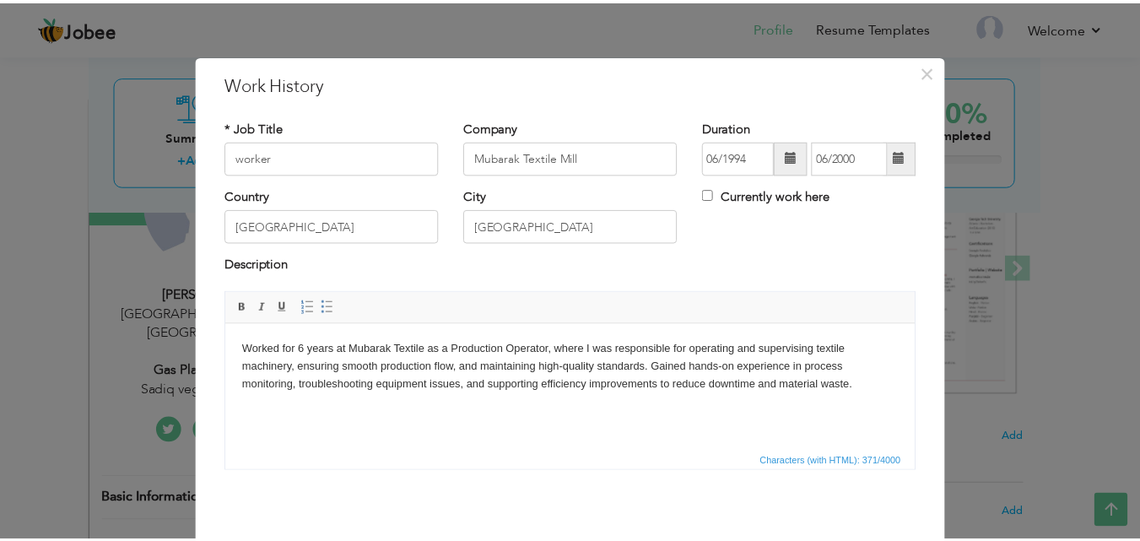
scroll to position [67, 0]
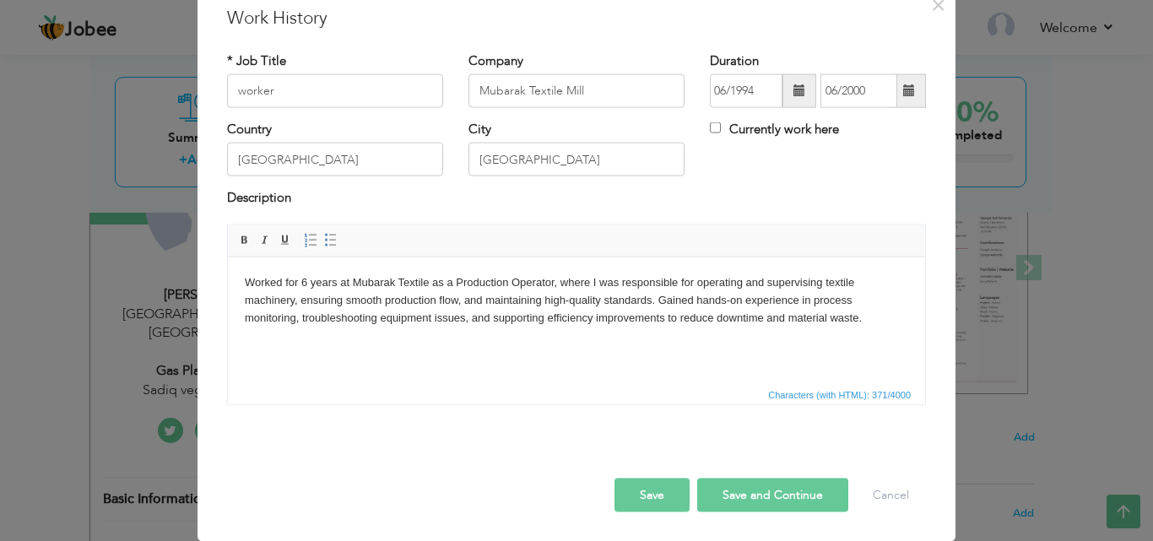
click at [623, 494] on button "Save" at bounding box center [651, 495] width 75 height 34
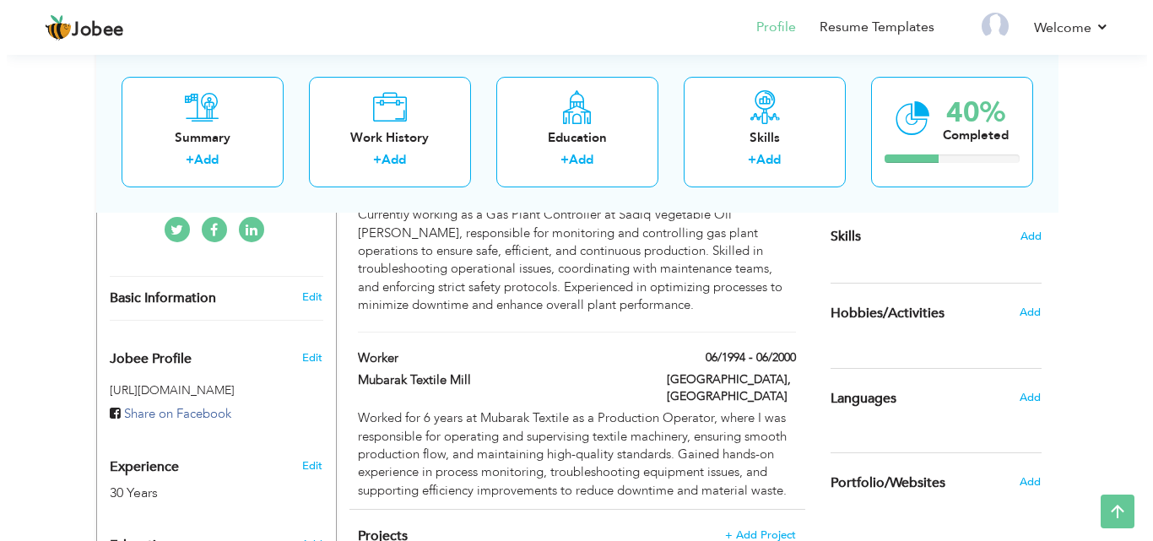
scroll to position [424, 0]
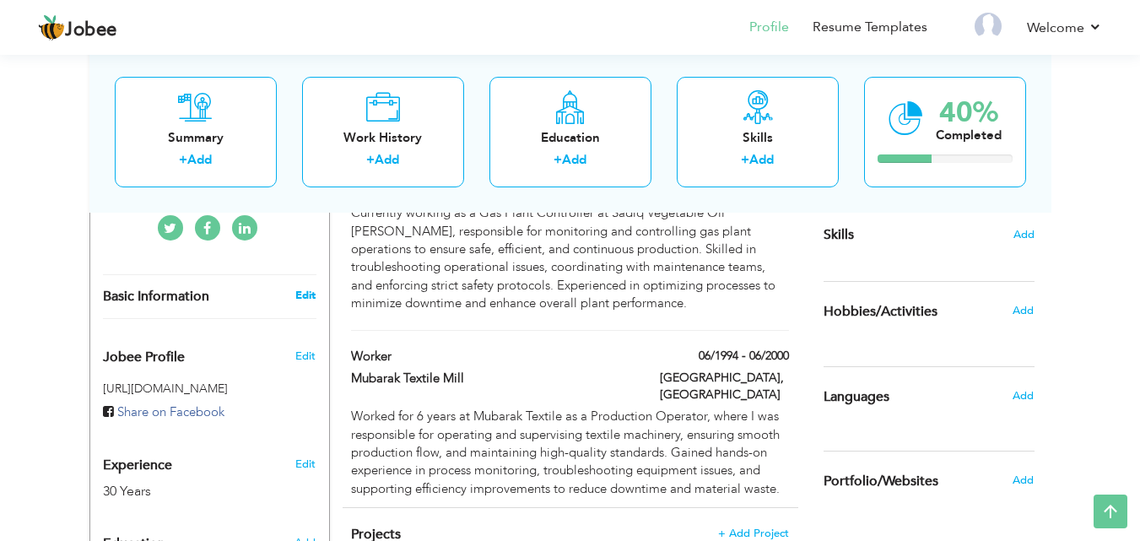
click at [308, 288] on link "Edit" at bounding box center [305, 295] width 20 height 15
type input "[PERSON_NAME]"
type input "03244403328"
select select "number:166"
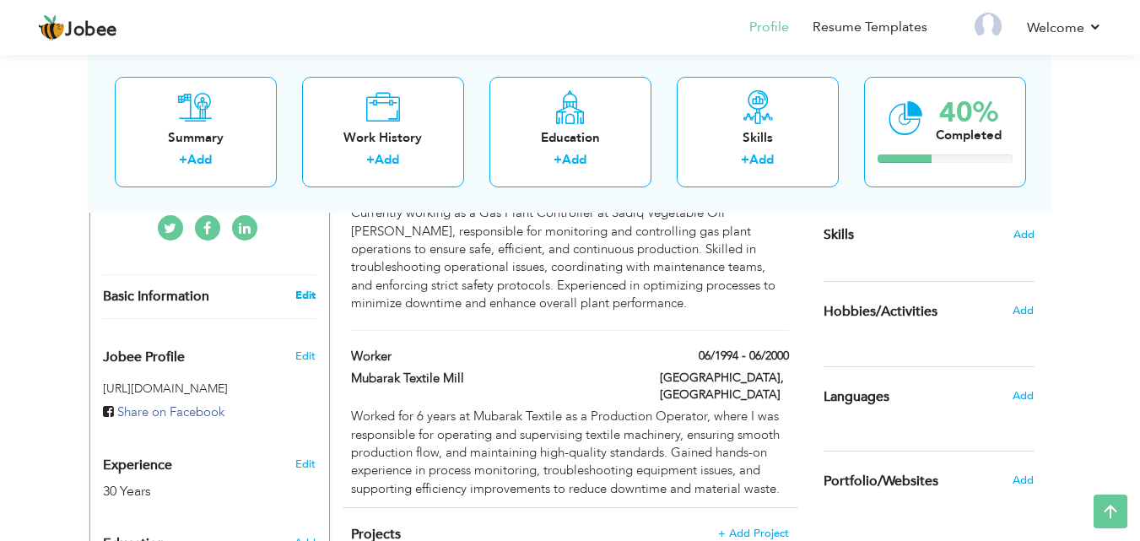
type input "[GEOGRAPHIC_DATA]"
select select "number:32"
type input "Sadiq vegetable gee mil"
type input "Gas plant controller"
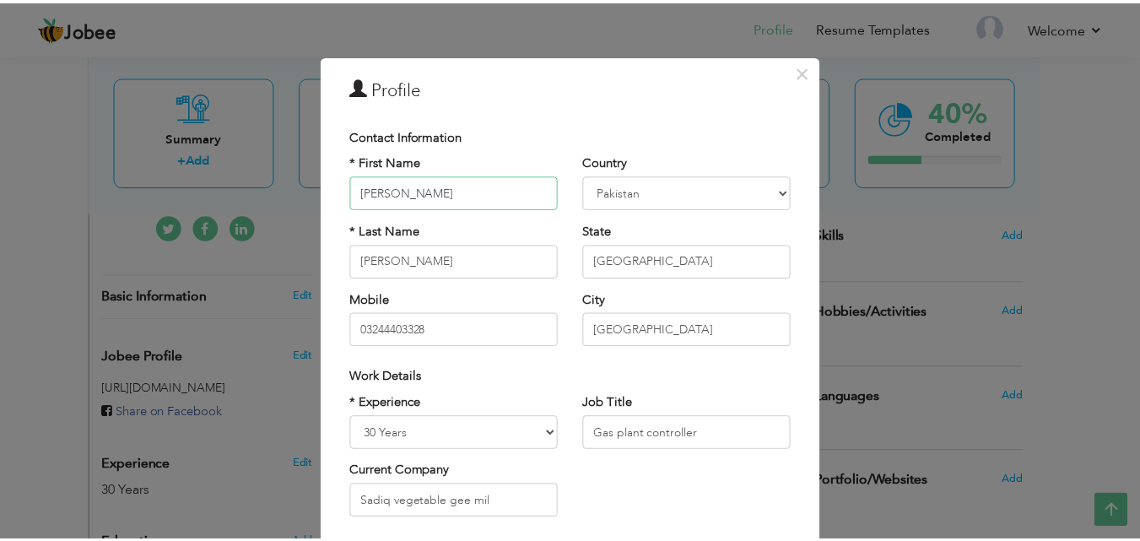
scroll to position [220, 0]
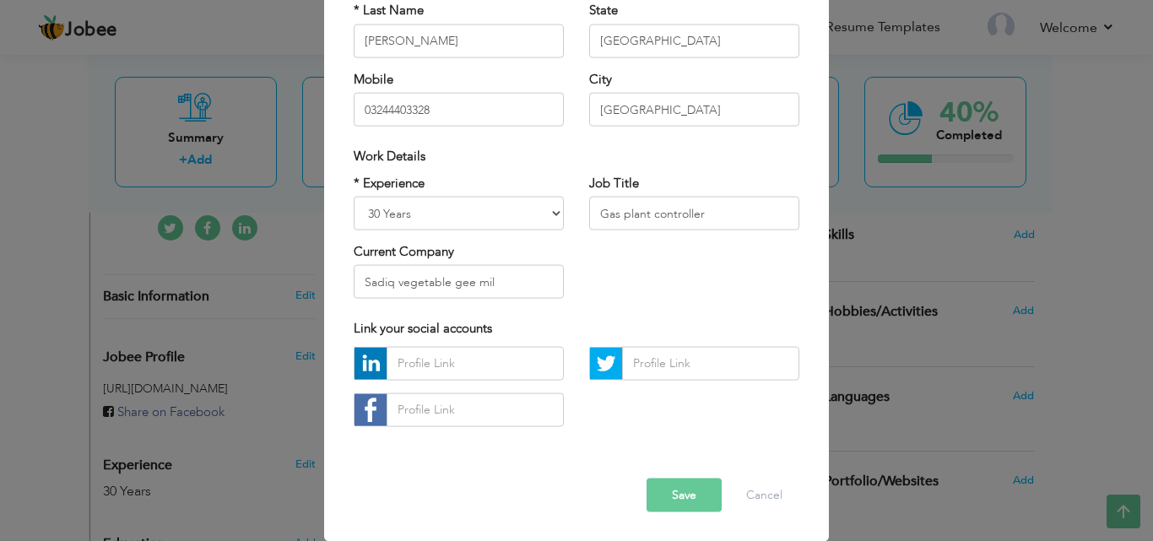
click at [699, 491] on button "Save" at bounding box center [683, 495] width 75 height 34
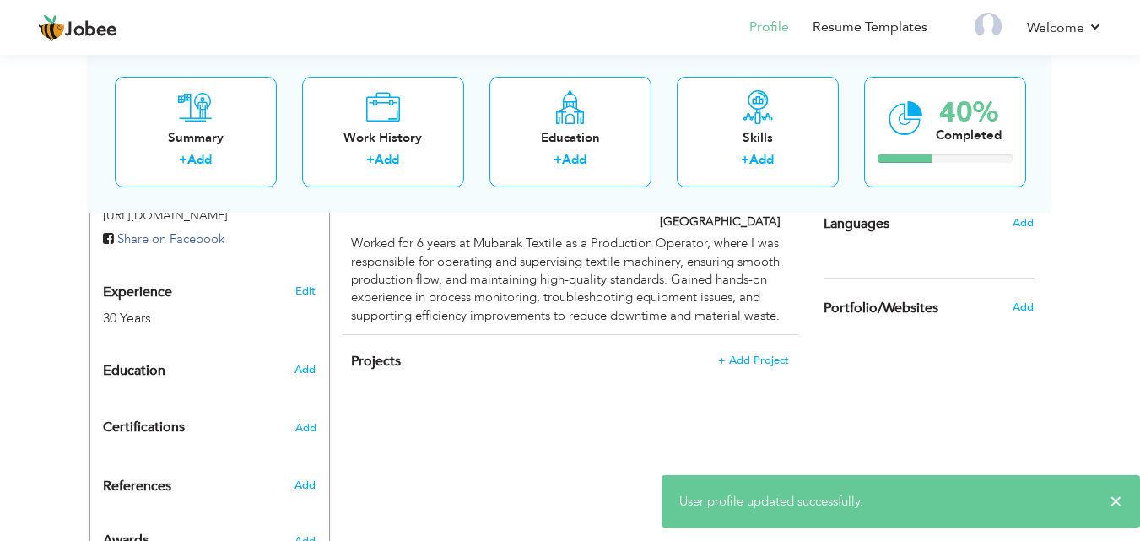
scroll to position [651, 0]
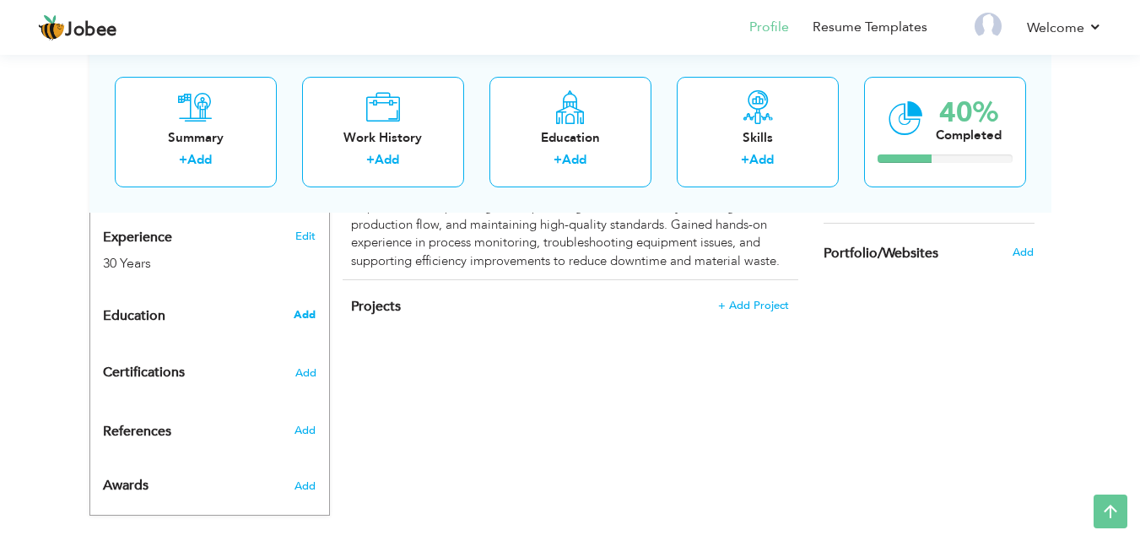
click at [303, 307] on span "Add" at bounding box center [305, 314] width 22 height 15
radio input "true"
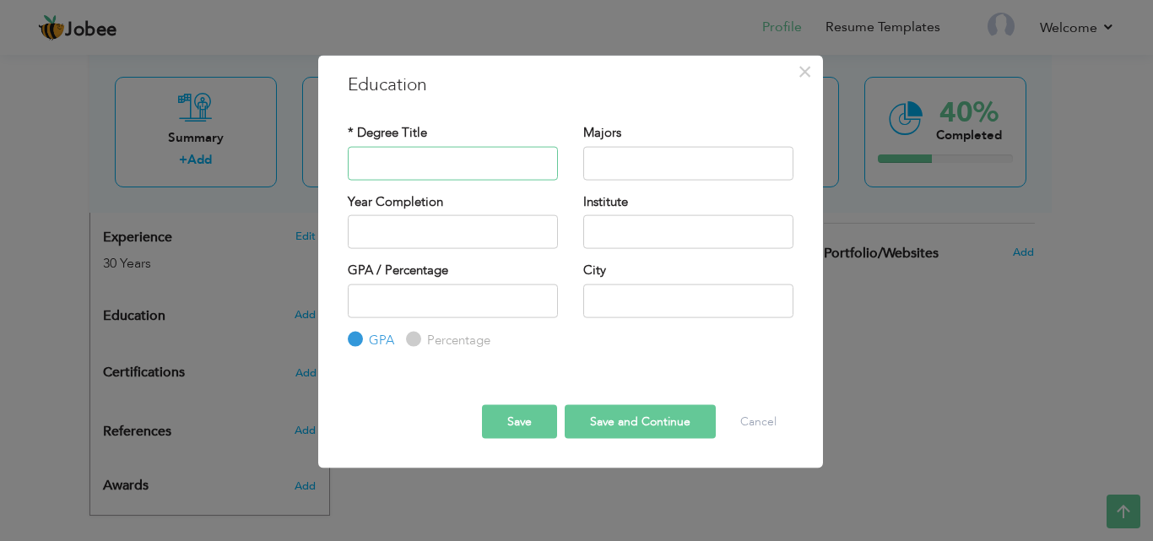
click at [467, 169] on input "text" at bounding box center [453, 163] width 210 height 34
type input "10th class"
click at [618, 161] on input "text" at bounding box center [688, 163] width 210 height 34
type input "Arts"
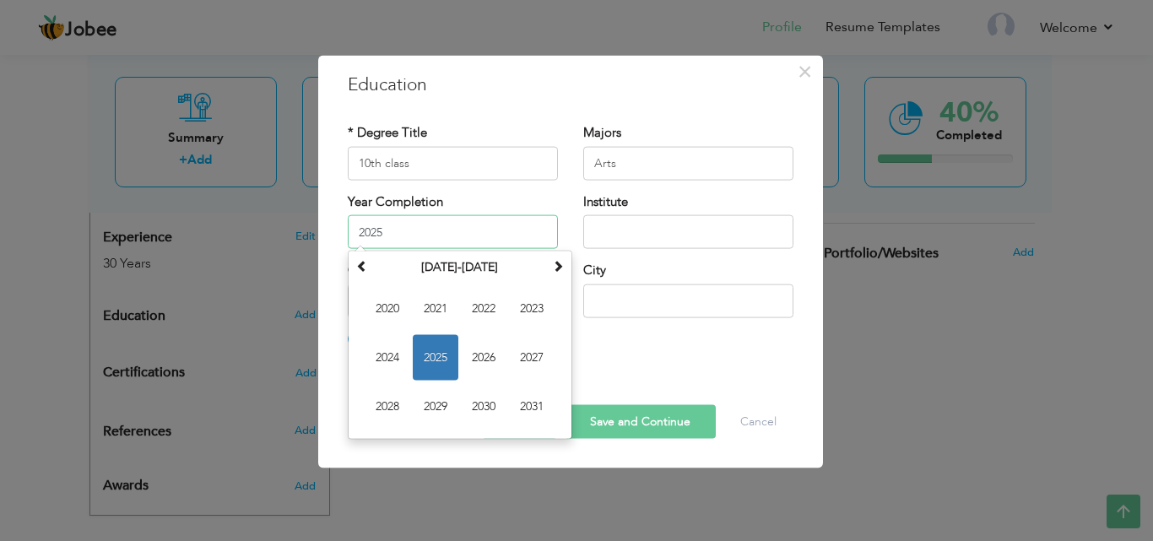
click at [431, 231] on input "2025" at bounding box center [453, 232] width 210 height 34
type input "2"
type input "1992"
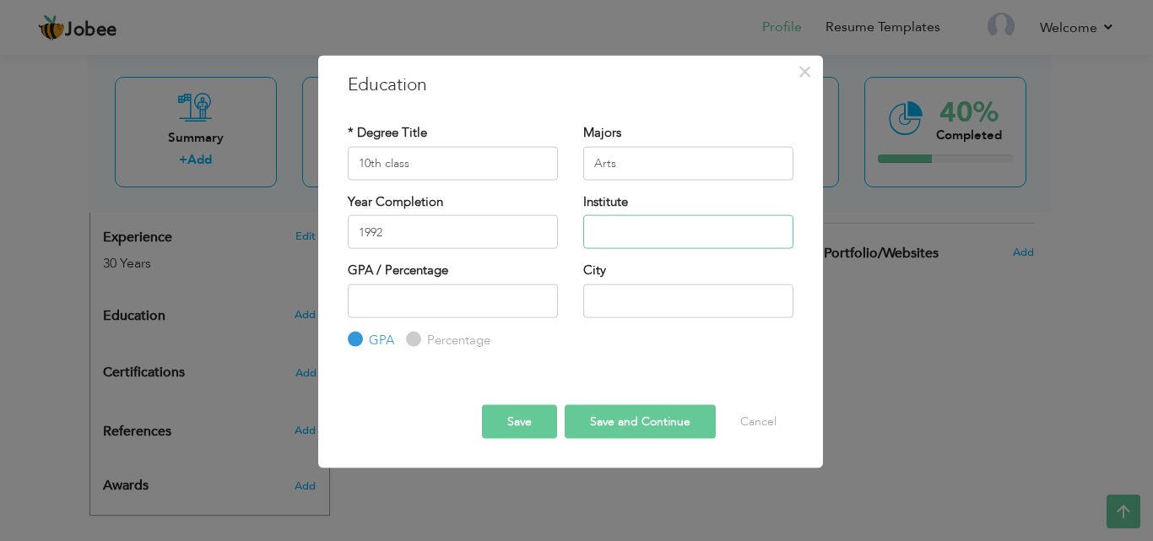
click at [631, 230] on input "text" at bounding box center [688, 232] width 210 height 34
type input "Govt High school Bhaseen"
click at [457, 305] on input "number" at bounding box center [453, 301] width 210 height 34
click at [408, 337] on input "Percentage" at bounding box center [411, 339] width 11 height 11
radio input "true"
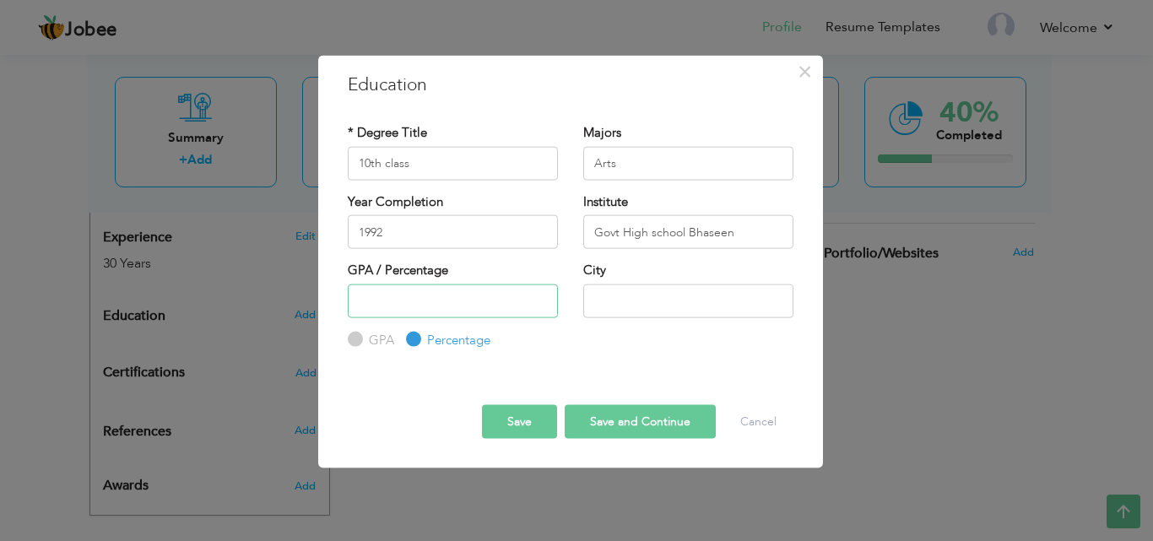
click at [444, 293] on input "number" at bounding box center [453, 301] width 210 height 34
click at [541, 294] on input "61" at bounding box center [453, 301] width 210 height 34
click at [541, 294] on input "62" at bounding box center [453, 301] width 210 height 34
click at [541, 294] on input "63" at bounding box center [453, 301] width 210 height 34
click at [541, 294] on input "64" at bounding box center [453, 301] width 210 height 34
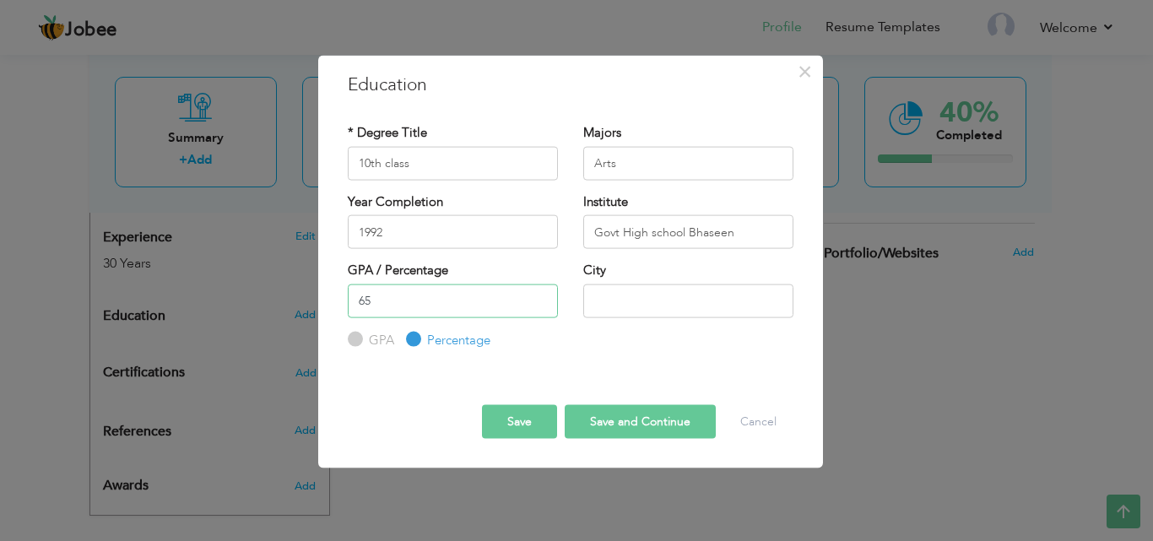
click at [541, 294] on input "65" at bounding box center [453, 301] width 210 height 34
click at [541, 294] on input "66" at bounding box center [453, 301] width 210 height 34
click at [541, 294] on input "67" at bounding box center [453, 301] width 210 height 34
click at [541, 294] on input "68" at bounding box center [453, 301] width 210 height 34
click at [541, 294] on input "69" at bounding box center [453, 301] width 210 height 34
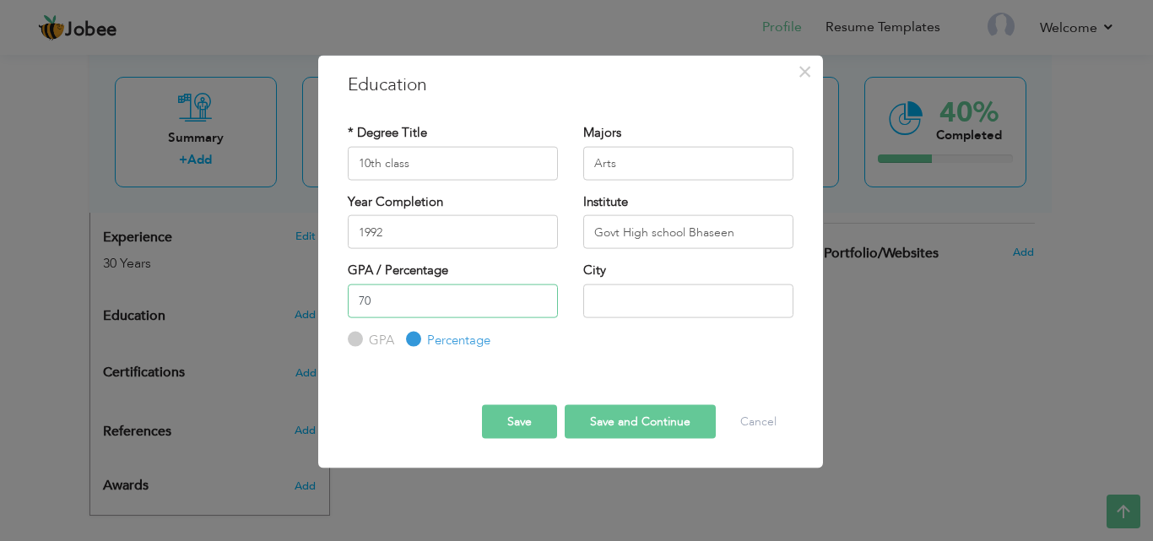
click at [541, 294] on input "70" at bounding box center [453, 301] width 210 height 34
type input "71"
click at [541, 294] on input "71" at bounding box center [453, 301] width 210 height 34
click at [654, 305] on input "text" at bounding box center [688, 301] width 210 height 34
type input "[GEOGRAPHIC_DATA]"
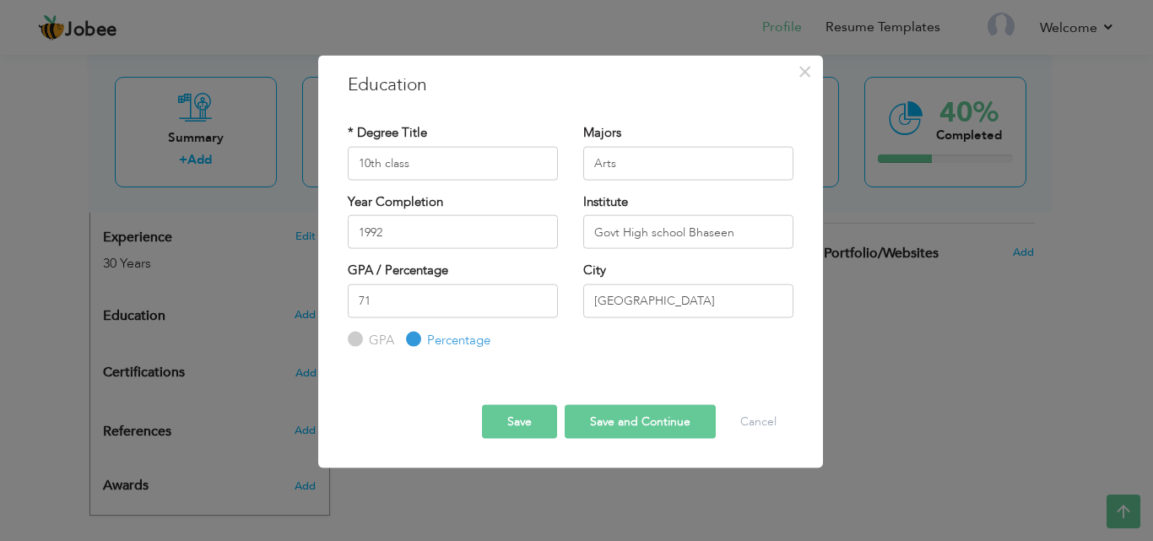
click at [611, 417] on button "Save and Continue" at bounding box center [640, 422] width 151 height 34
radio input "true"
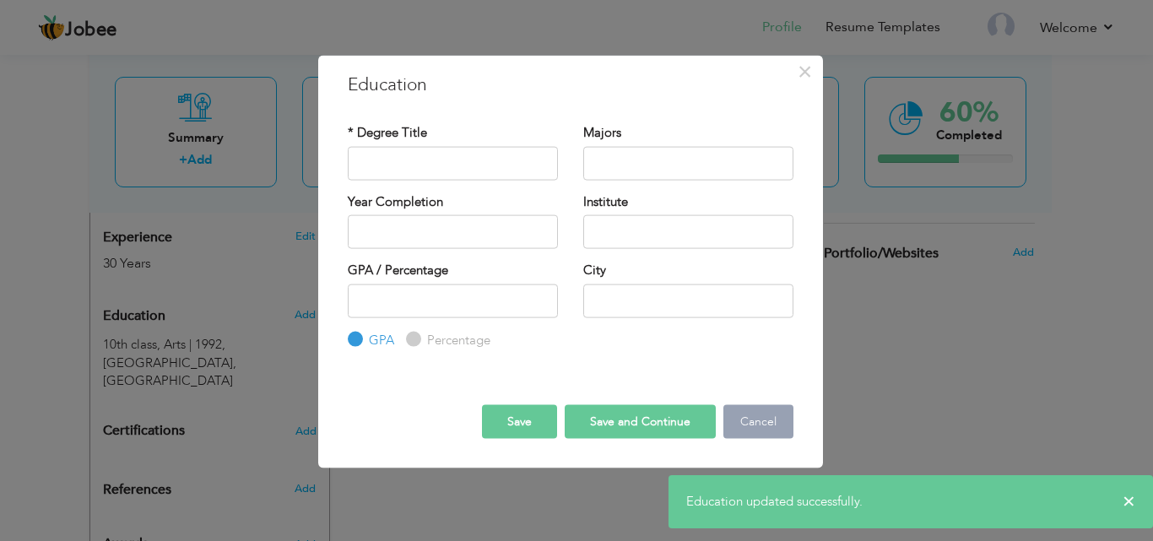
click at [759, 424] on button "Cancel" at bounding box center [758, 422] width 70 height 34
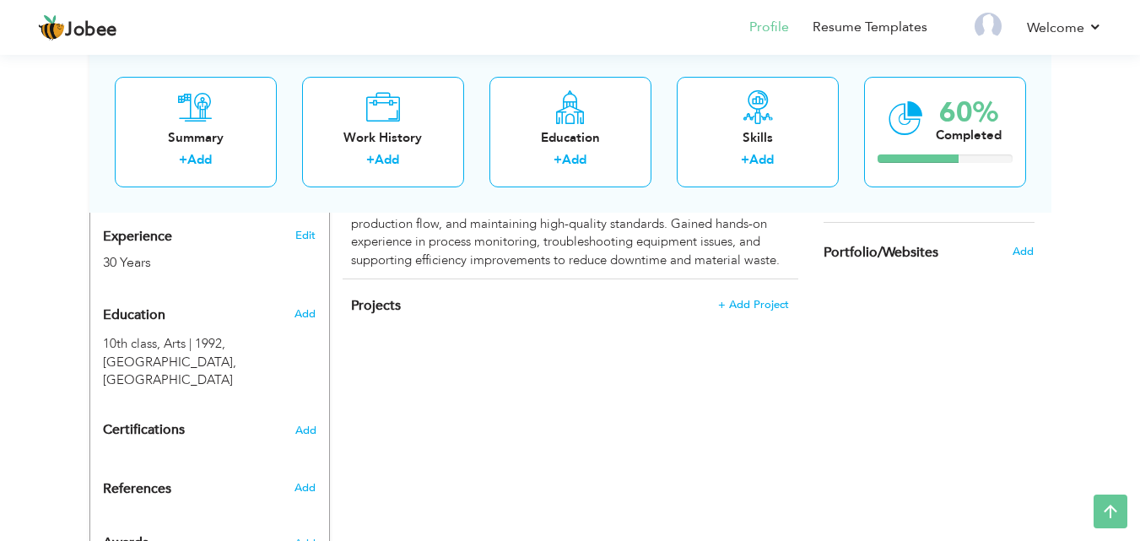
scroll to position [692, 0]
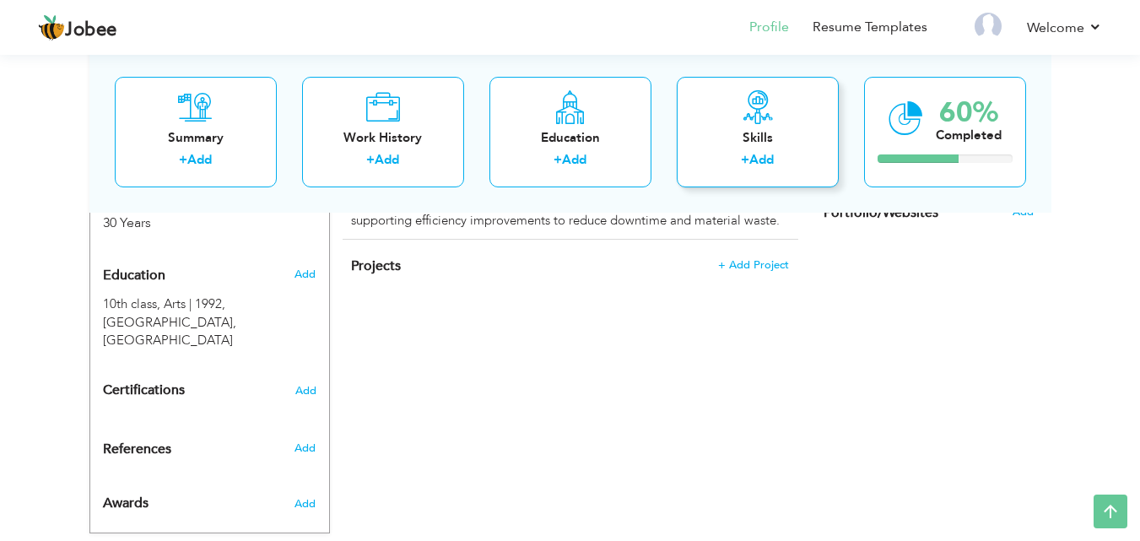
click at [744, 125] on div "Skills + Add" at bounding box center [758, 131] width 162 height 111
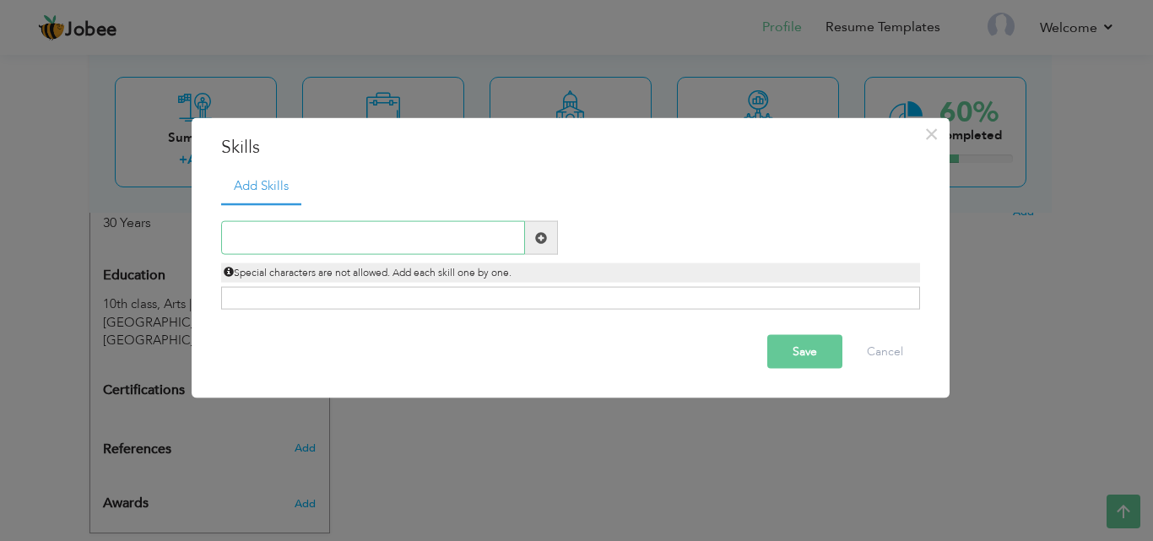
click at [380, 237] on input "text" at bounding box center [373, 238] width 304 height 34
type input "Gas plant controller"
click at [547, 244] on span at bounding box center [541, 238] width 33 height 34
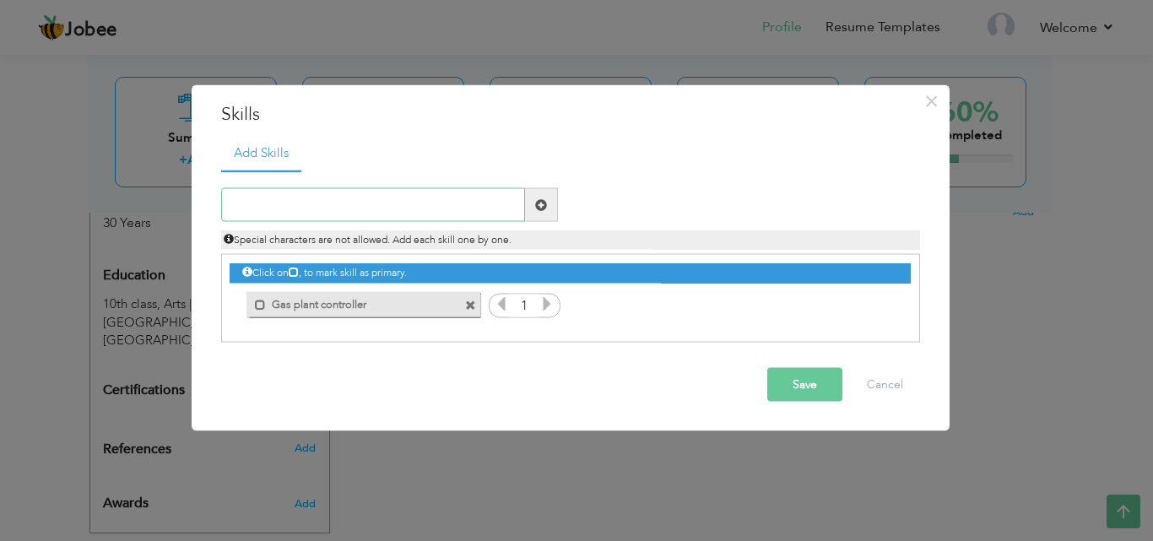
click at [363, 212] on input "text" at bounding box center [373, 205] width 304 height 34
type input "Worker"
click at [543, 212] on span at bounding box center [541, 205] width 33 height 34
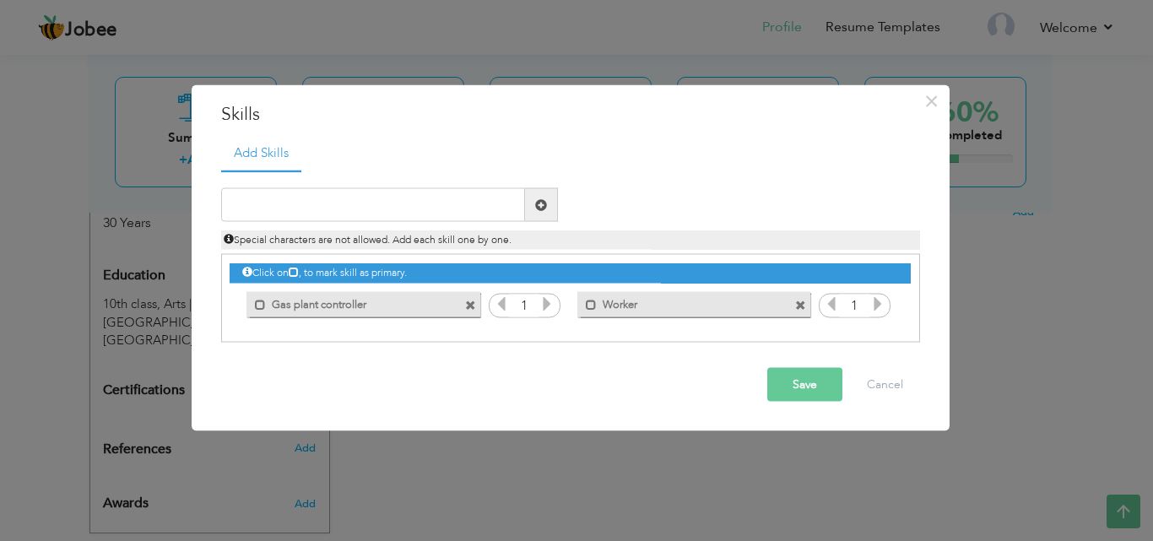
click at [433, 224] on div "Special characters are not allowed. Add each skill one by one." at bounding box center [570, 236] width 724 height 28
click at [392, 217] on input "text" at bounding box center [373, 205] width 304 height 34
type input "Electricity"
click at [538, 203] on span at bounding box center [541, 204] width 12 height 12
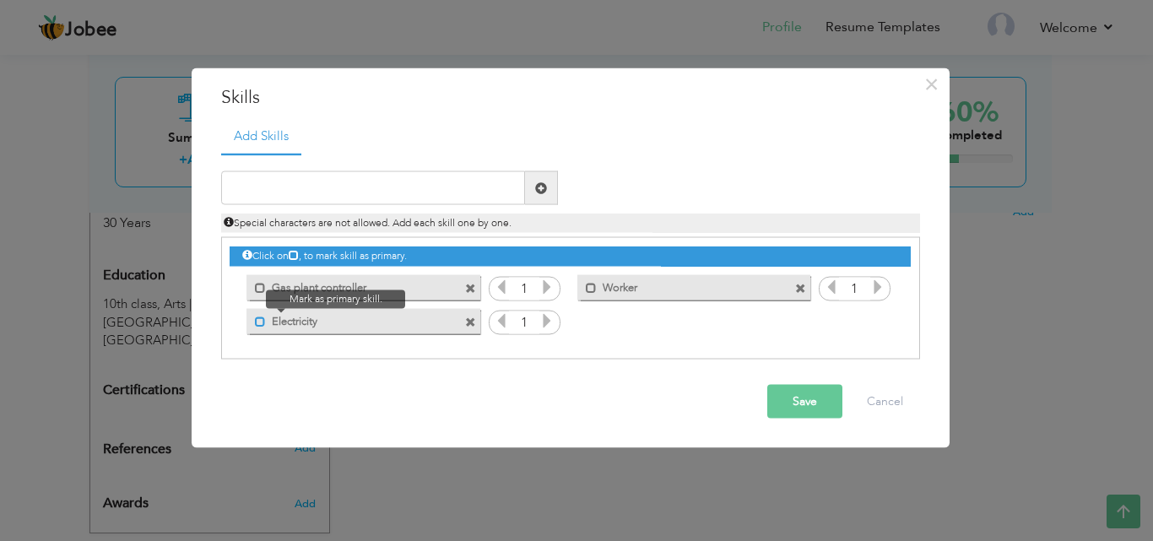
click at [260, 326] on span at bounding box center [260, 321] width 11 height 11
click at [260, 326] on span at bounding box center [263, 321] width 11 height 11
click at [344, 331] on div "Mark as primary skill. Electricity" at bounding box center [362, 320] width 233 height 25
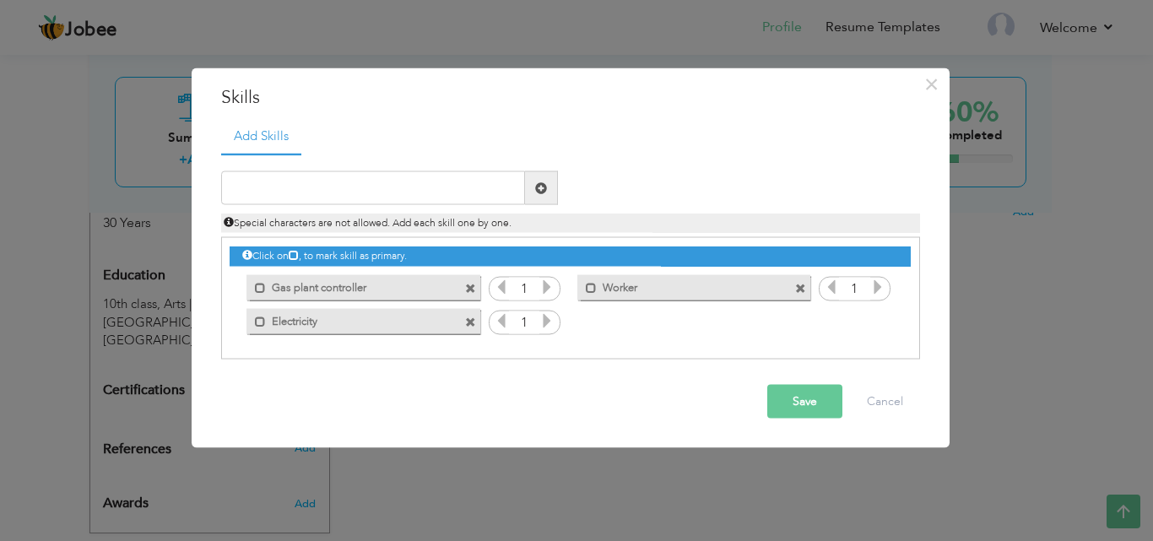
click at [549, 289] on icon at bounding box center [546, 286] width 15 height 15
click at [552, 327] on icon at bounding box center [546, 320] width 15 height 15
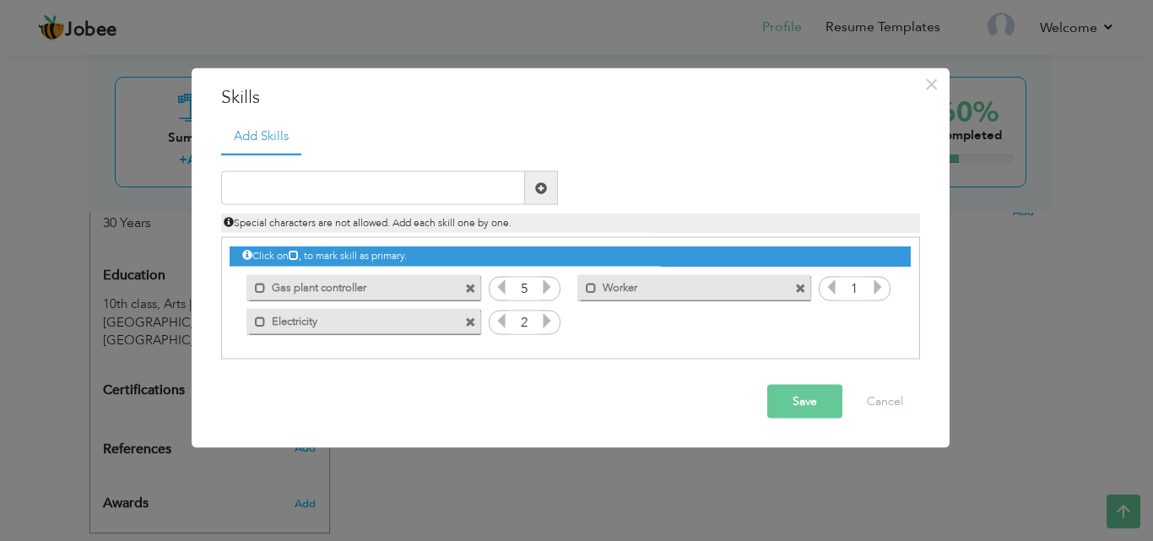
click at [552, 327] on icon at bounding box center [546, 320] width 15 height 15
click at [880, 292] on icon at bounding box center [877, 286] width 15 height 15
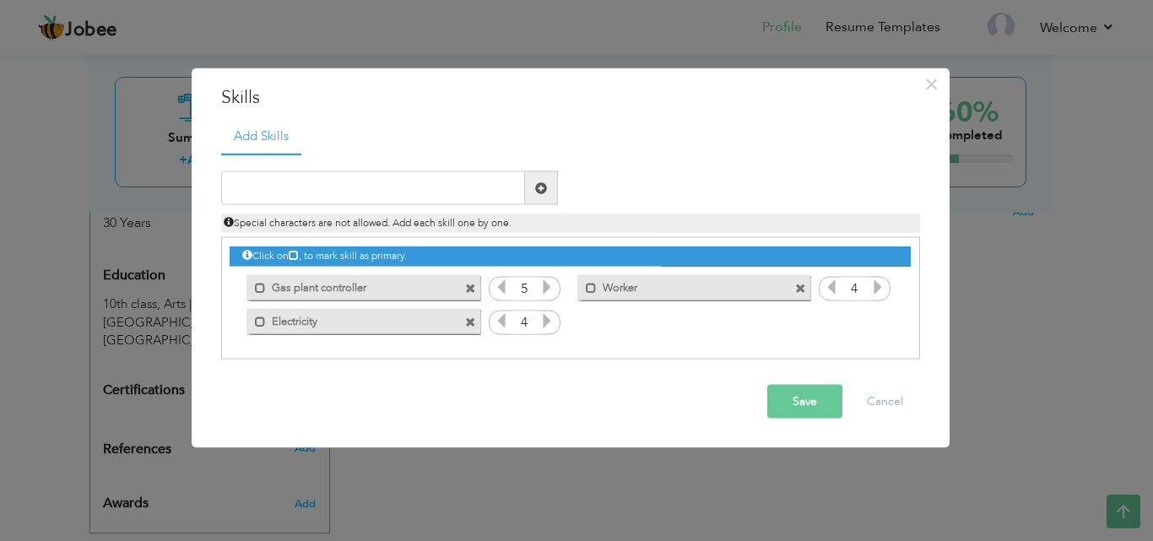
click at [880, 292] on icon at bounding box center [877, 286] width 15 height 15
click at [796, 393] on button "Save" at bounding box center [804, 402] width 75 height 34
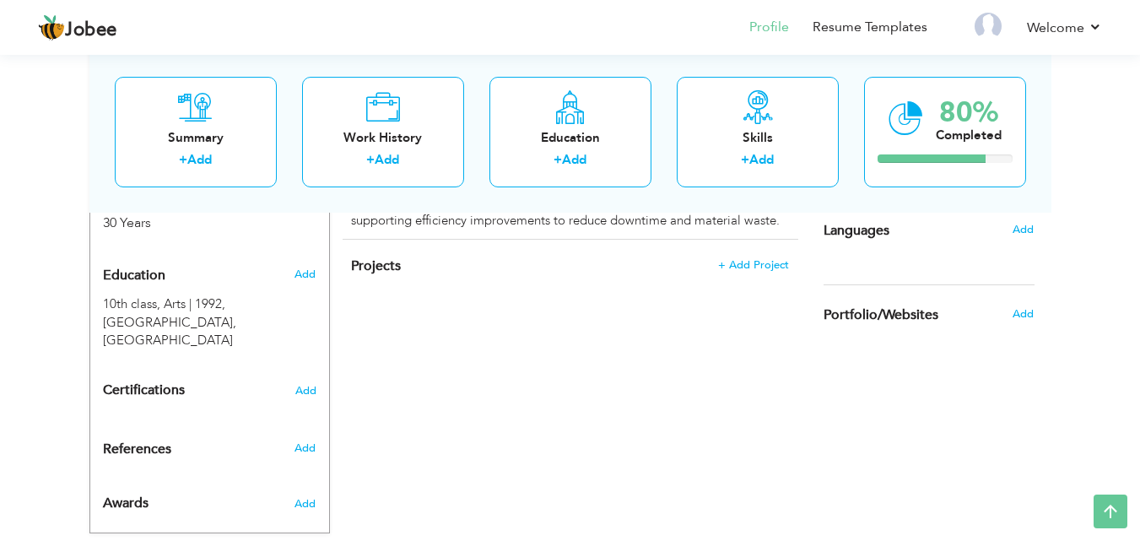
scroll to position [0, 0]
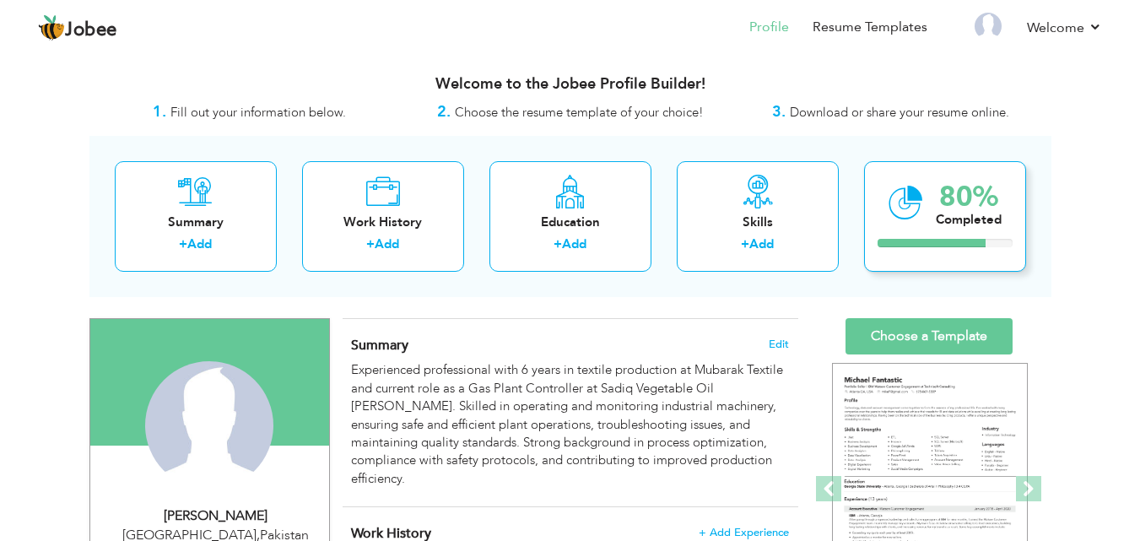
click at [943, 218] on div "Completed" at bounding box center [969, 220] width 66 height 18
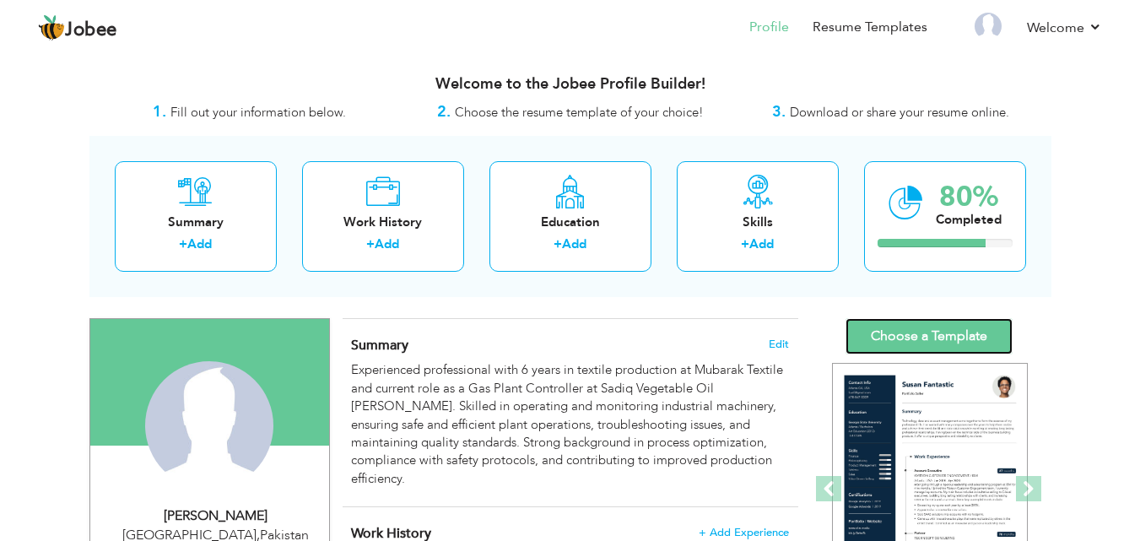
click at [986, 334] on link "Choose a Template" at bounding box center [929, 336] width 167 height 36
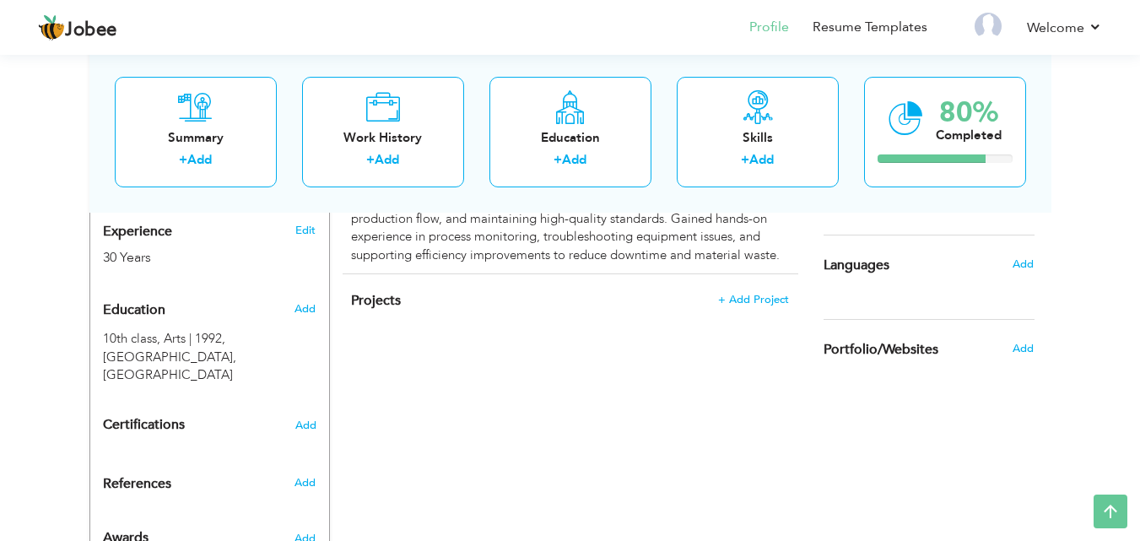
scroll to position [663, 0]
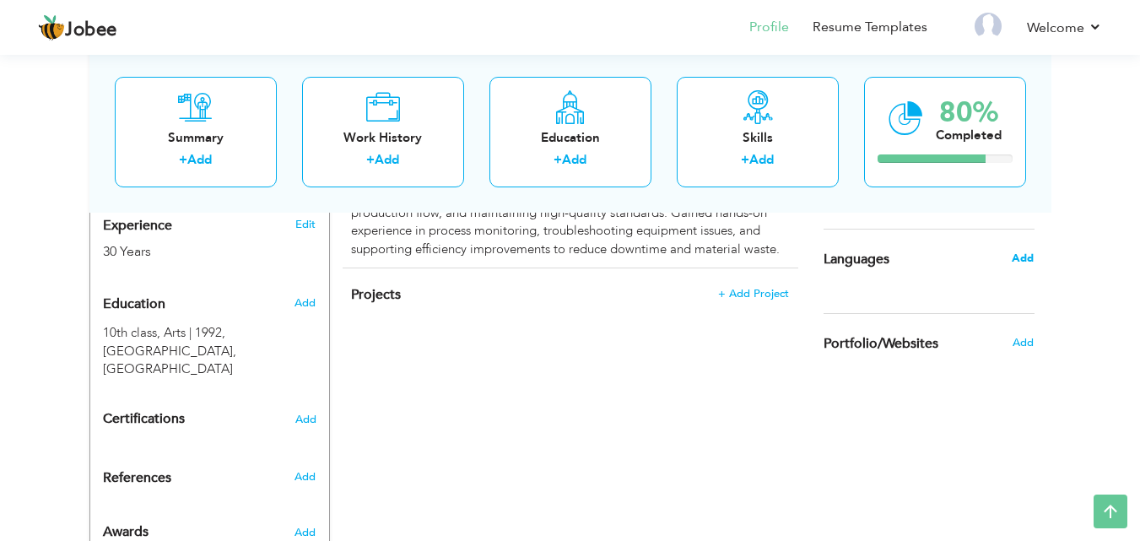
click at [1019, 258] on span "Add" at bounding box center [1023, 258] width 22 height 15
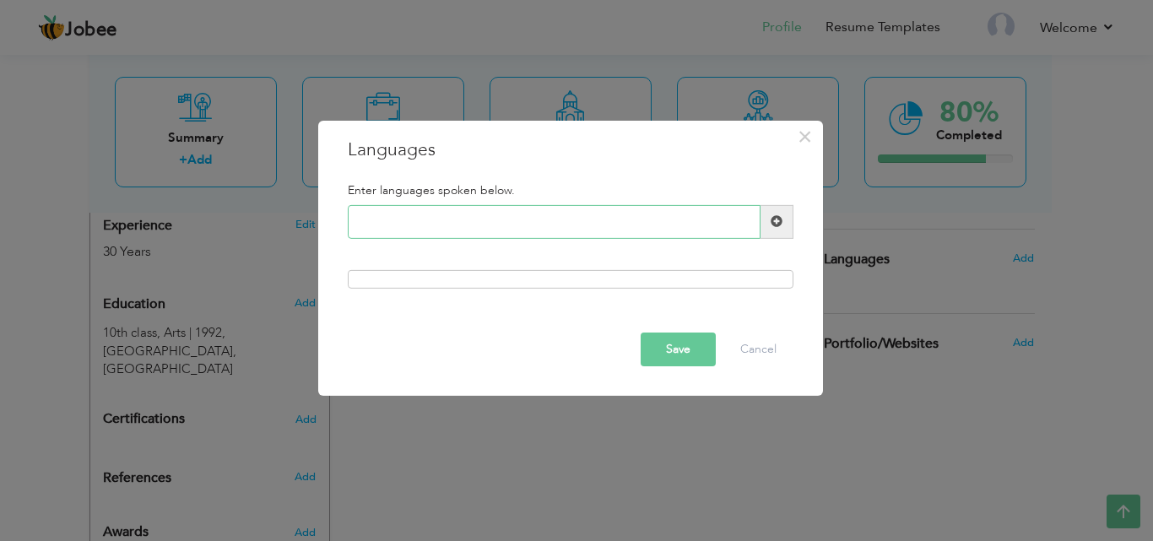
click at [433, 225] on input "text" at bounding box center [554, 222] width 413 height 34
type input "Punjabi"
click at [775, 226] on span at bounding box center [776, 221] width 12 height 12
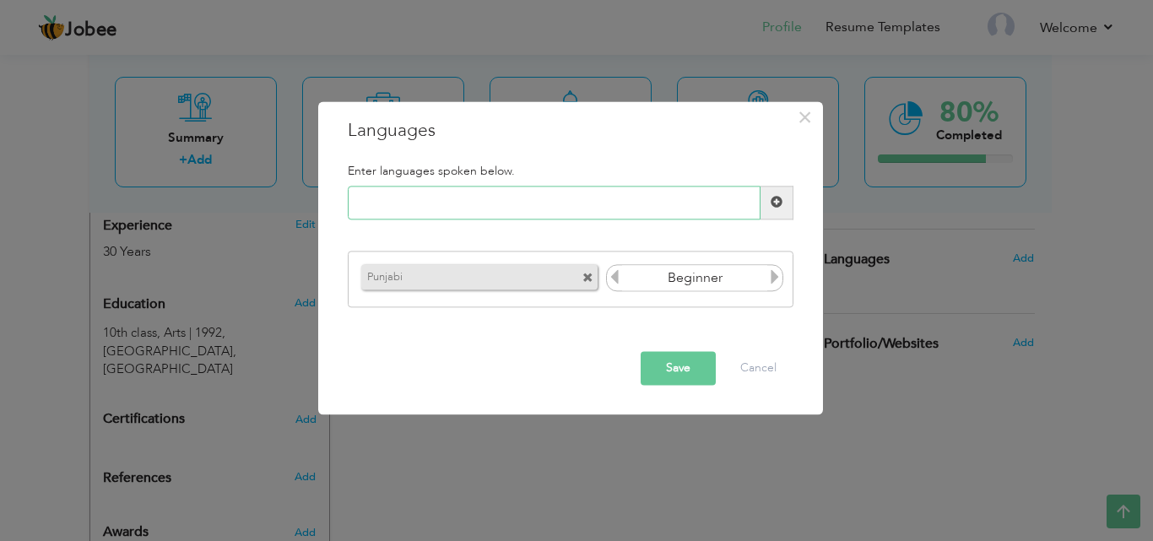
click at [548, 201] on input "text" at bounding box center [554, 203] width 413 height 34
type input "Urdu"
click at [778, 212] on span at bounding box center [776, 203] width 33 height 34
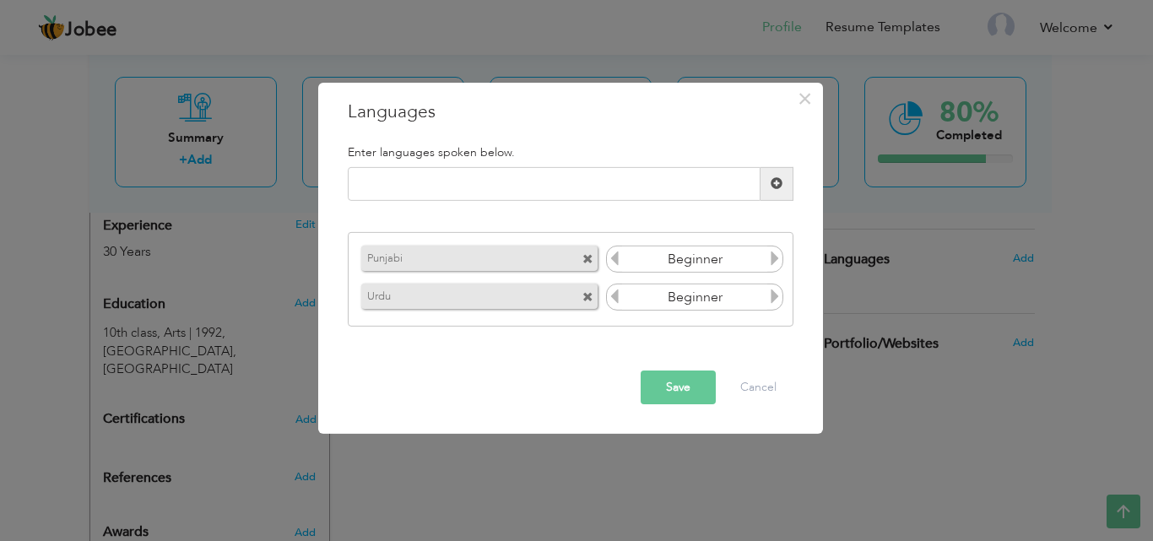
click at [781, 263] on icon at bounding box center [774, 258] width 15 height 15
click at [771, 303] on icon at bounding box center [774, 296] width 15 height 15
click at [696, 381] on button "Save" at bounding box center [677, 387] width 75 height 34
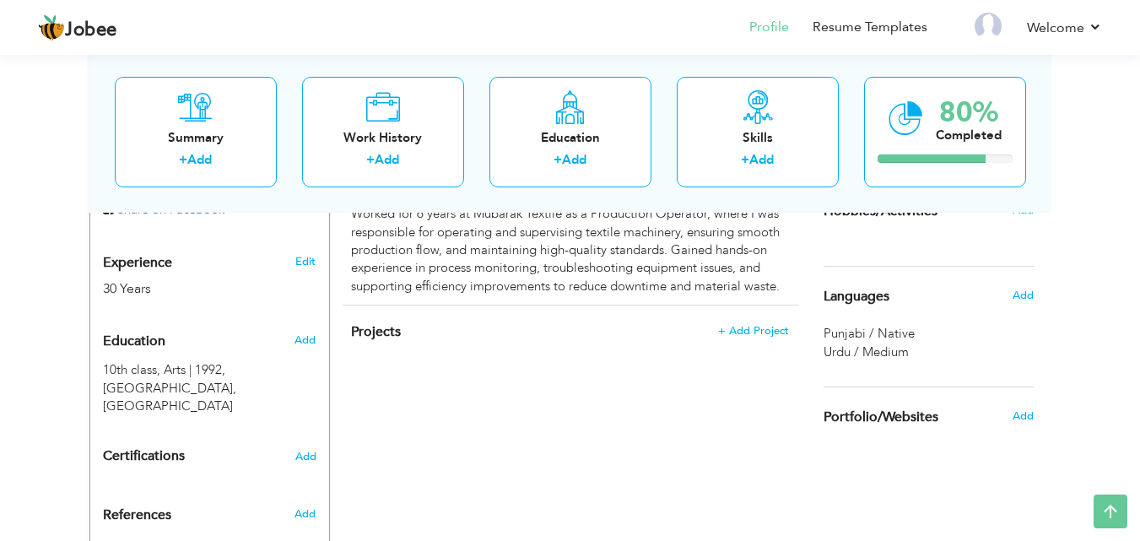
scroll to position [692, 0]
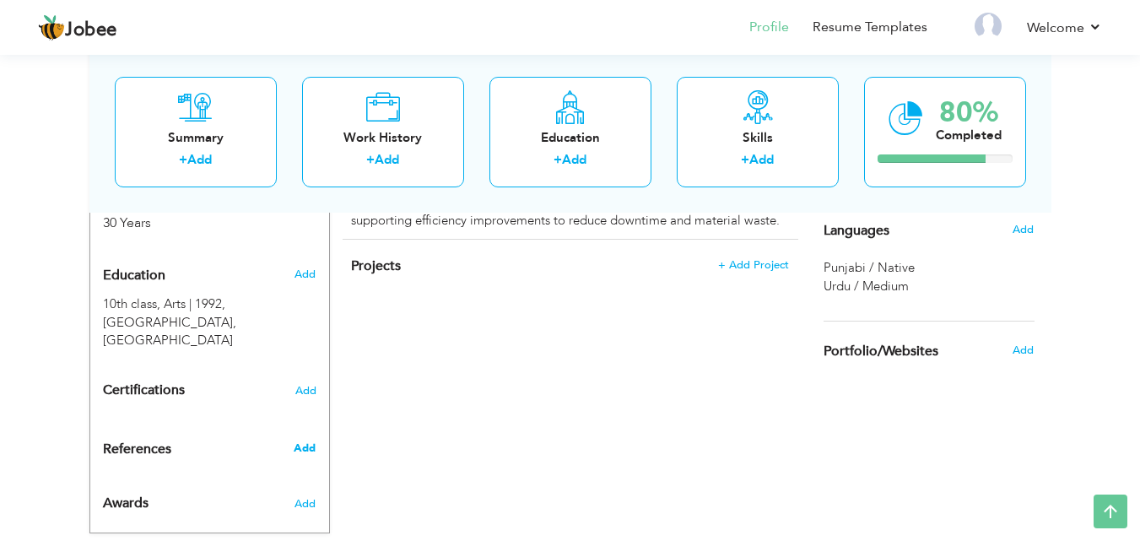
click at [305, 440] on span "Add" at bounding box center [305, 447] width 22 height 15
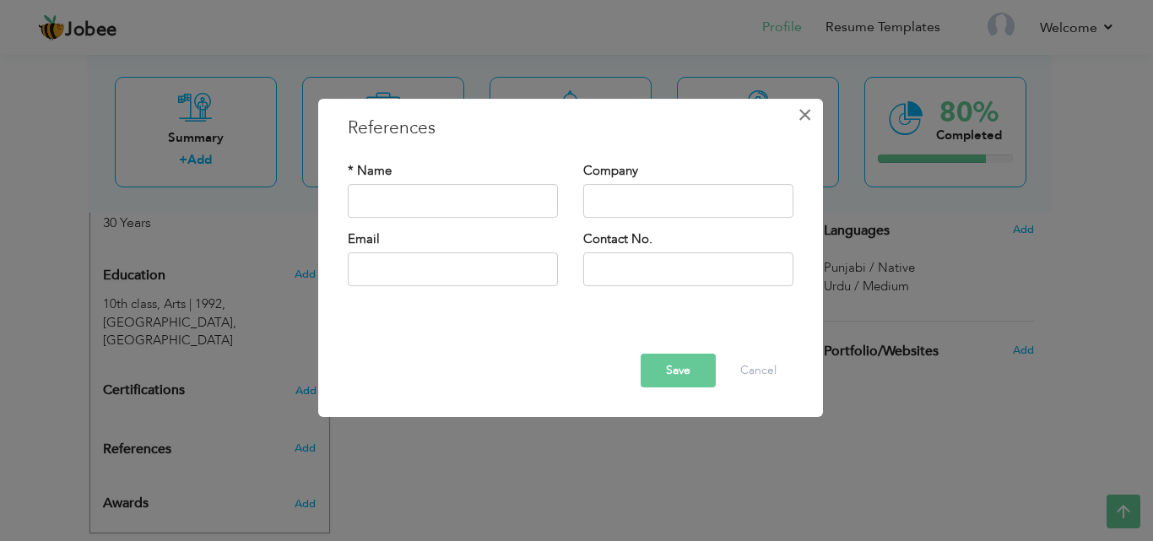
click at [808, 116] on span "×" at bounding box center [804, 115] width 14 height 30
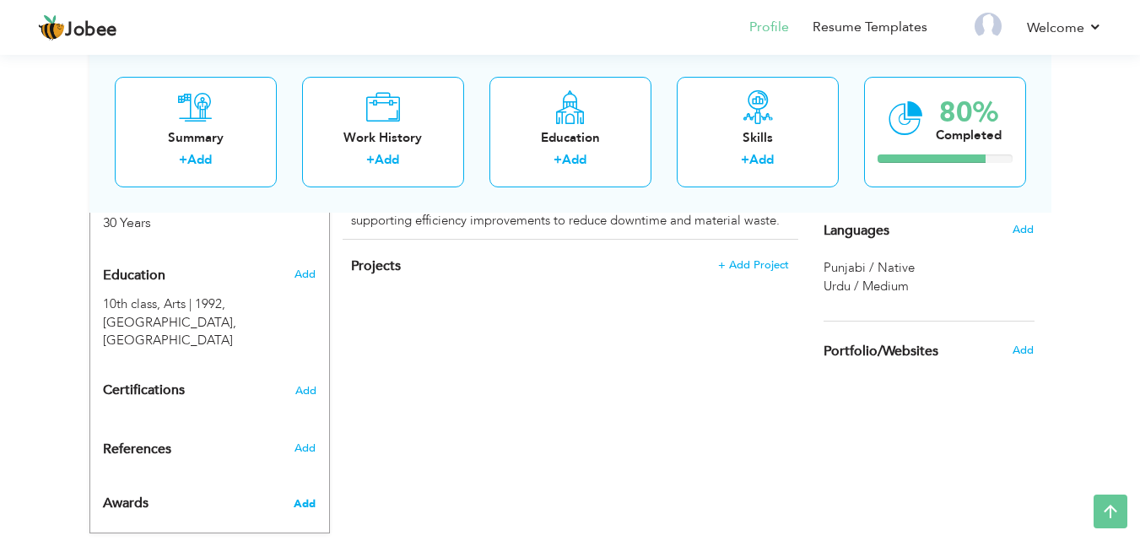
click at [310, 496] on span "Add" at bounding box center [305, 503] width 22 height 15
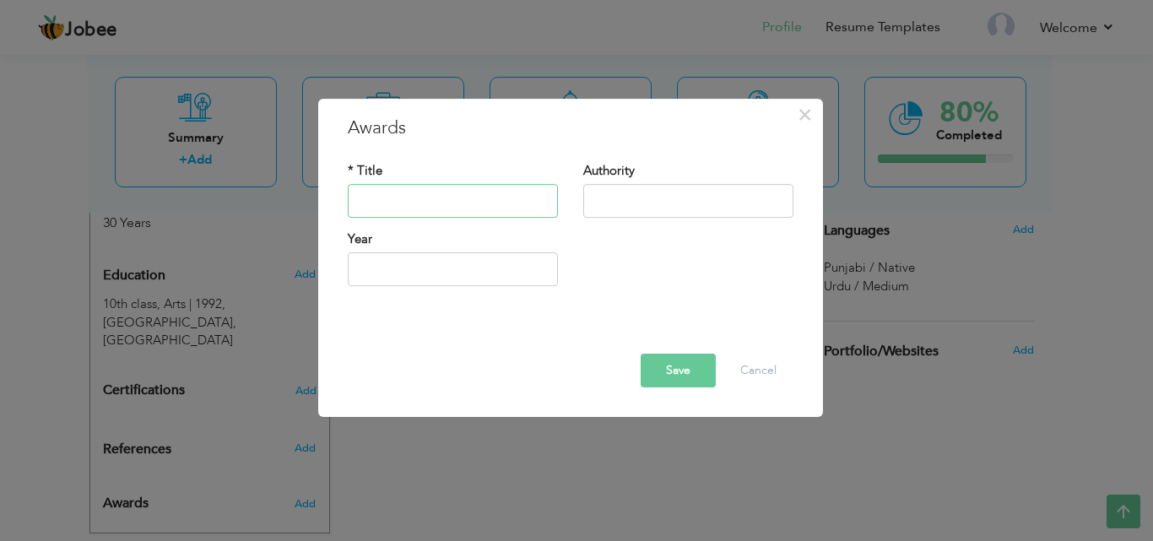
click at [494, 197] on input "text" at bounding box center [453, 201] width 210 height 34
type input "Best Employee Award"
click at [645, 203] on input "text" at bounding box center [688, 201] width 210 height 34
type input "Sadiq Vegetable oil mills"
click at [483, 268] on input "text" at bounding box center [453, 269] width 210 height 34
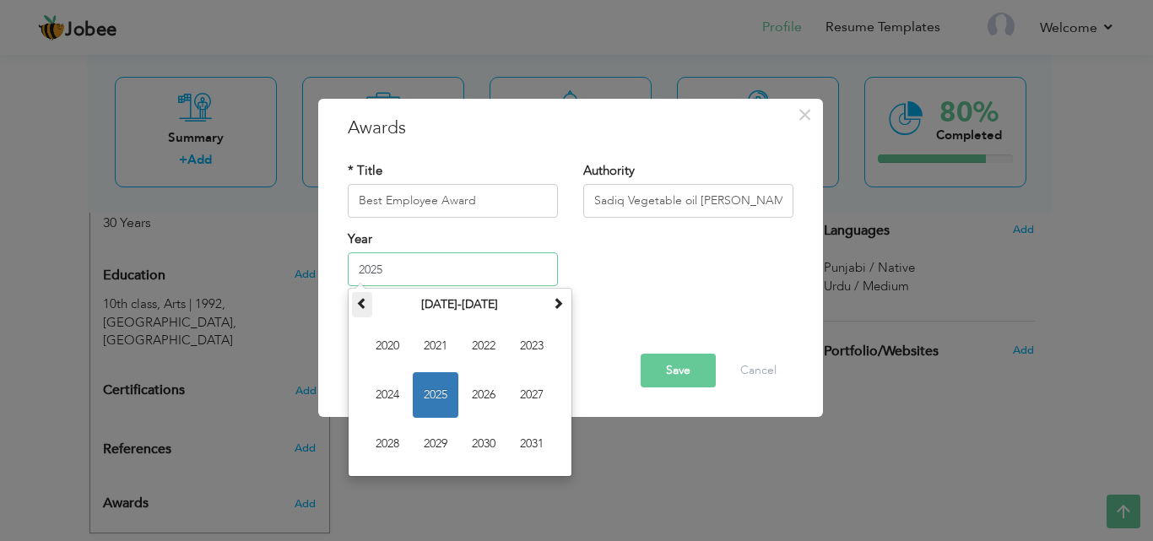
click at [366, 303] on span at bounding box center [362, 303] width 12 height 12
click at [360, 302] on span at bounding box center [362, 303] width 12 height 12
click at [559, 299] on span at bounding box center [558, 303] width 12 height 12
click at [392, 441] on span "2018" at bounding box center [388, 444] width 46 height 46
type input "2018"
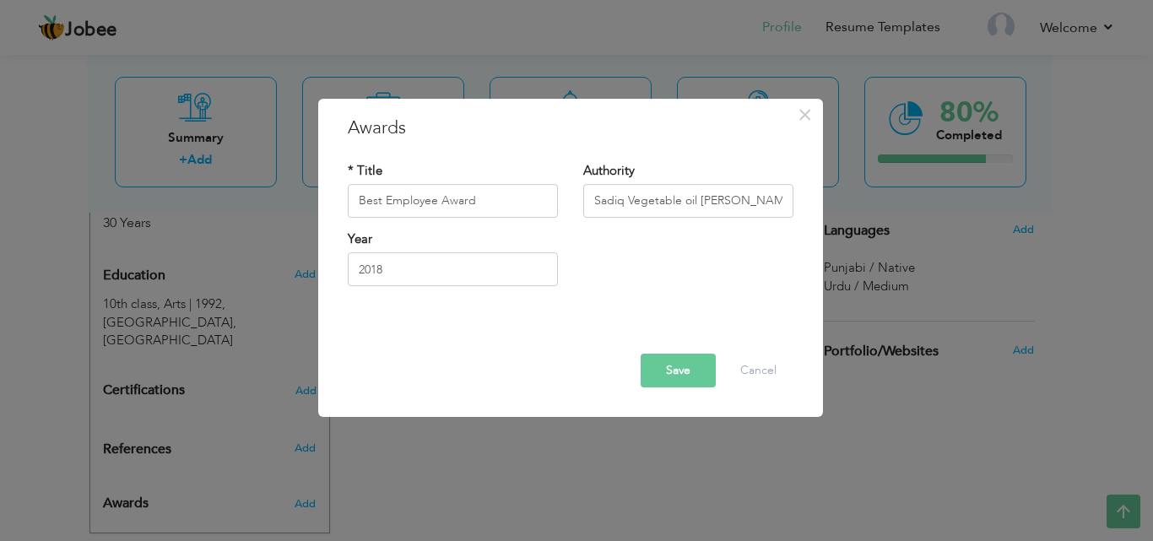
click at [694, 368] on button "Save" at bounding box center [677, 371] width 75 height 34
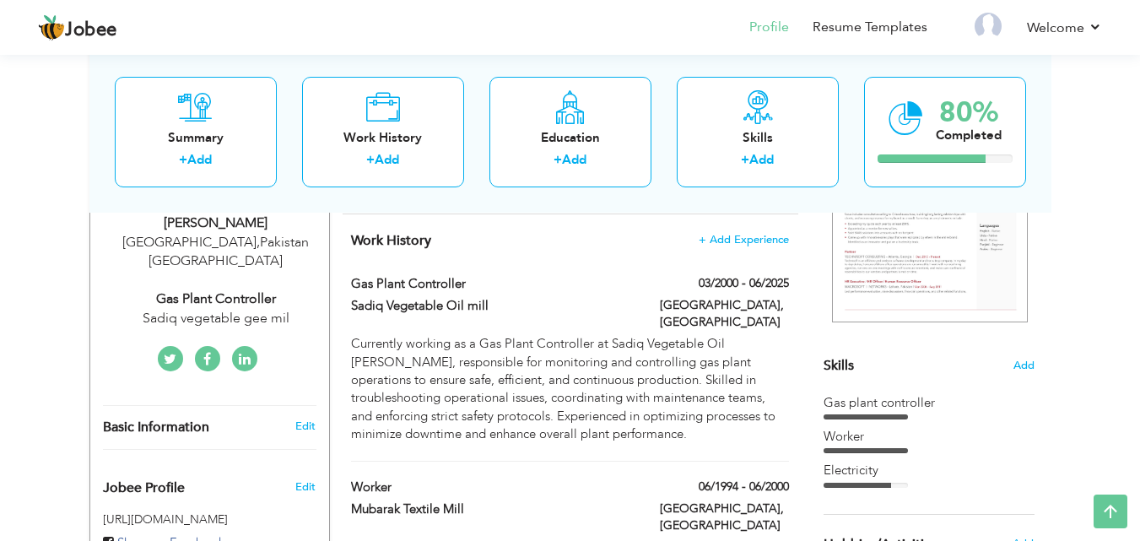
scroll to position [0, 0]
